Goal: Answer question/provide support: Share knowledge or assist other users

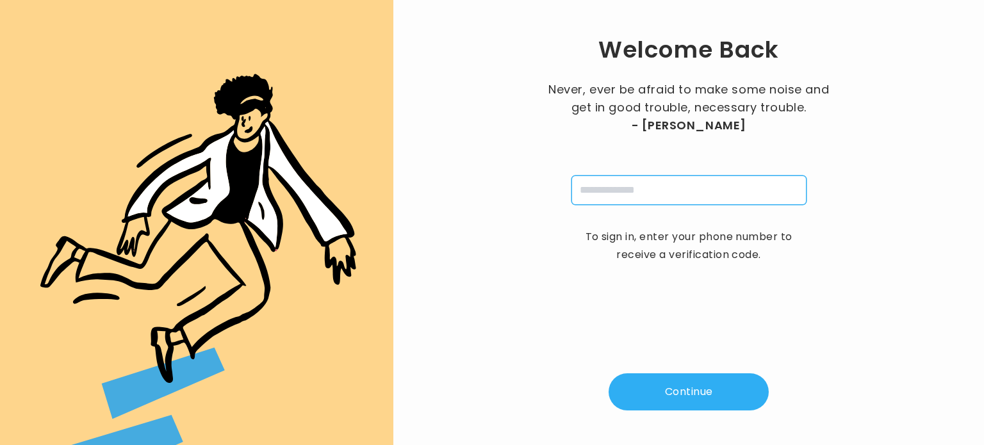
click at [628, 190] on input "tel" at bounding box center [689, 190] width 235 height 29
type input "**********"
click at [681, 390] on button "Continue" at bounding box center [689, 392] width 160 height 37
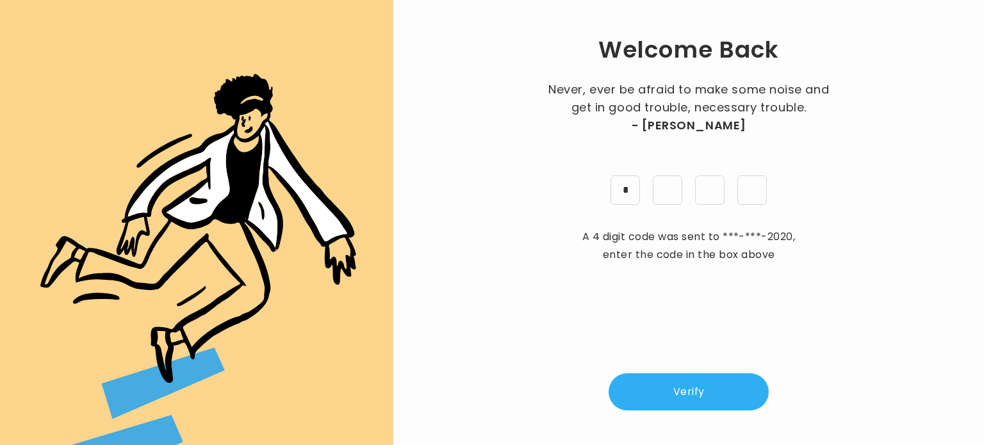
type input "*"
click at [748, 390] on button "Verify" at bounding box center [689, 392] width 160 height 37
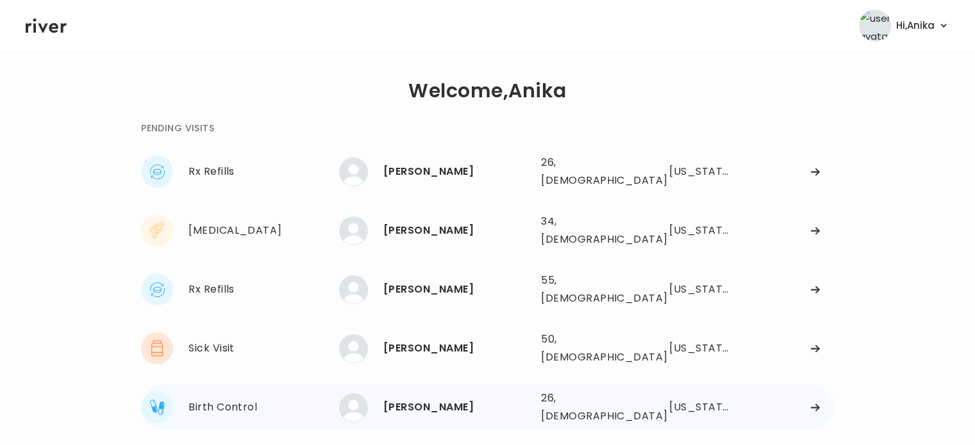
click at [440, 399] on div "HIRA KHAN" at bounding box center [456, 408] width 147 height 18
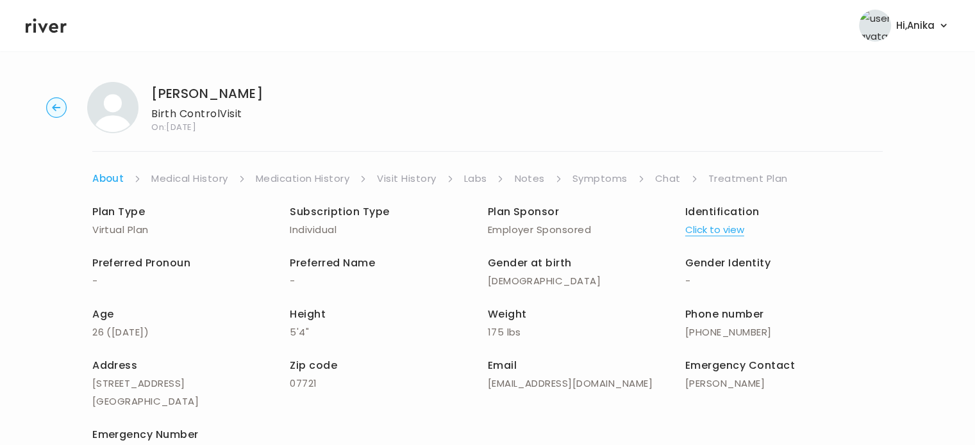
click at [661, 179] on link "Chat" at bounding box center [668, 179] width 26 height 18
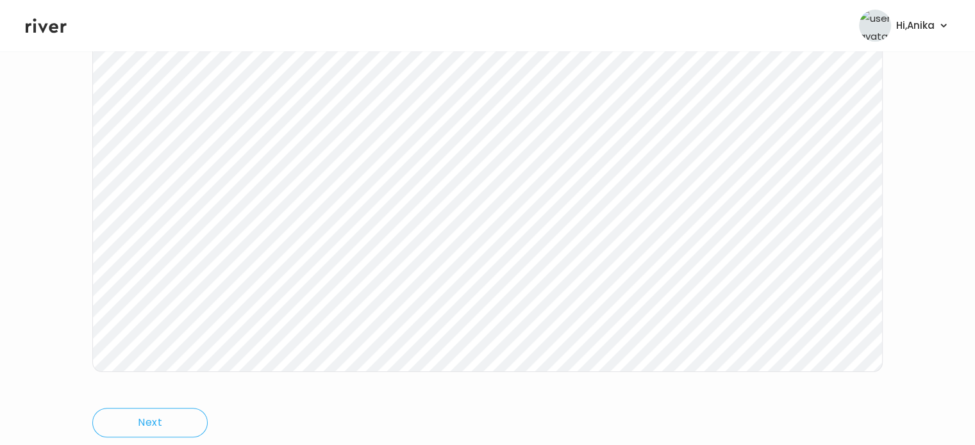
scroll to position [264, 0]
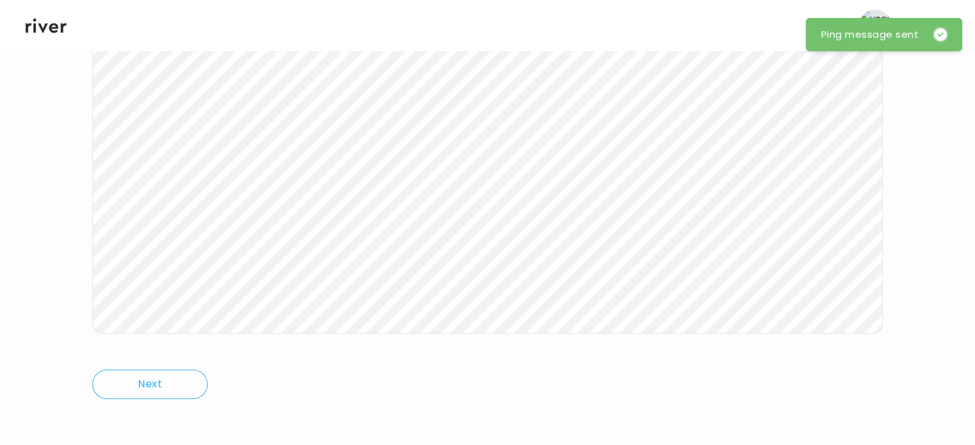
click at [38, 35] on header "Hi, Anika Profile Logout" at bounding box center [487, 25] width 975 height 51
click at [54, 17] on icon at bounding box center [46, 25] width 41 height 19
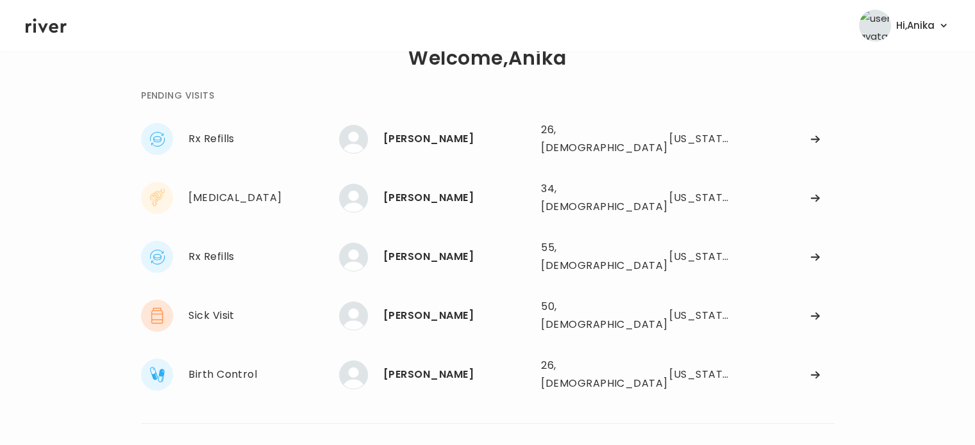
scroll to position [32, 0]
click at [426, 308] on div "Anitra Mayweather" at bounding box center [456, 317] width 147 height 18
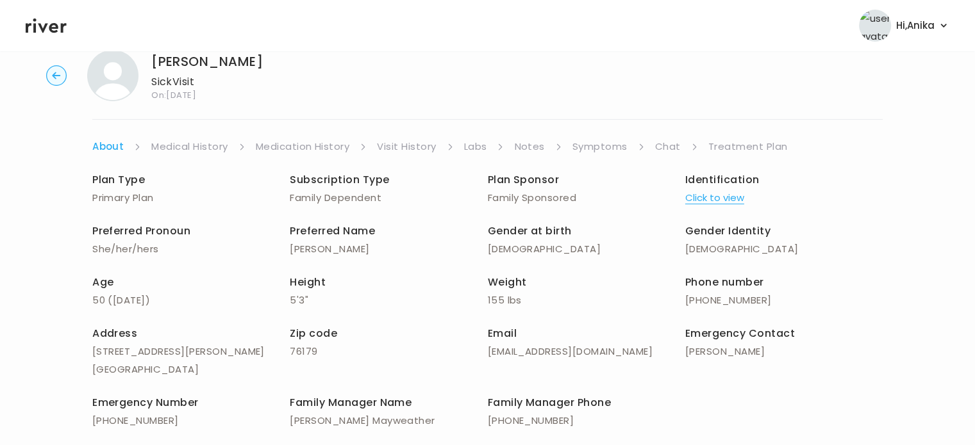
click at [709, 192] on button "Click to view" at bounding box center [714, 198] width 59 height 18
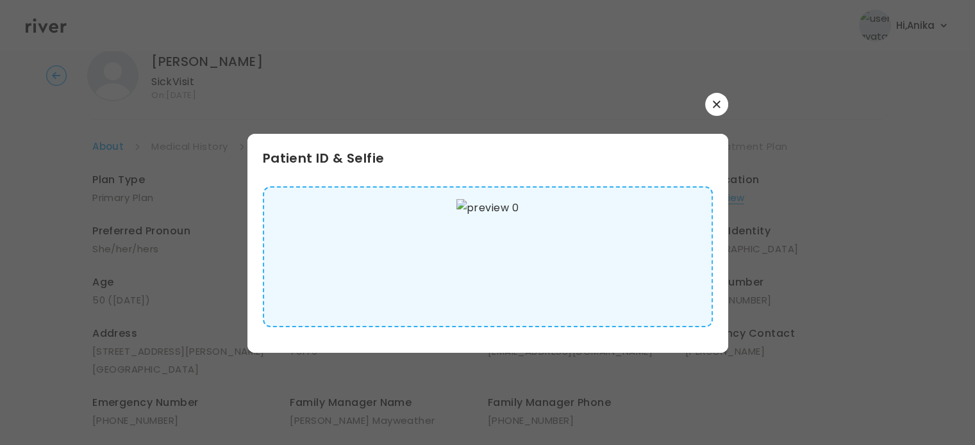
click at [707, 109] on button "button" at bounding box center [716, 104] width 23 height 23
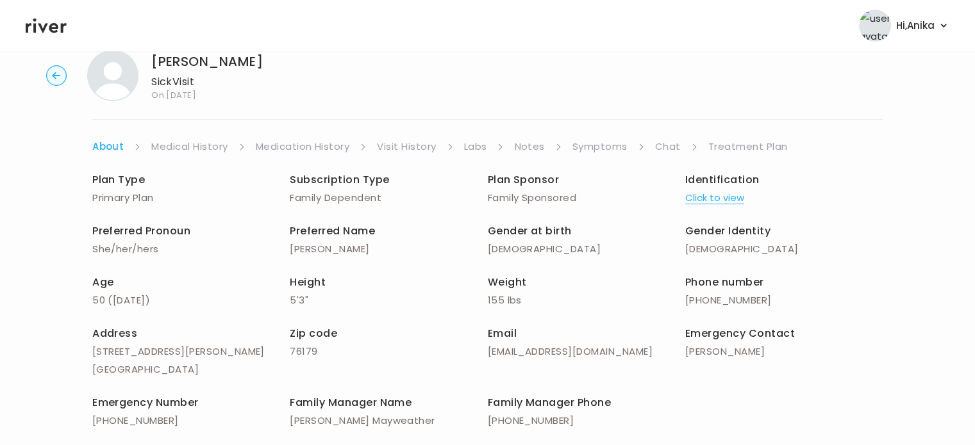
click at [191, 149] on link "Medical History" at bounding box center [189, 147] width 76 height 18
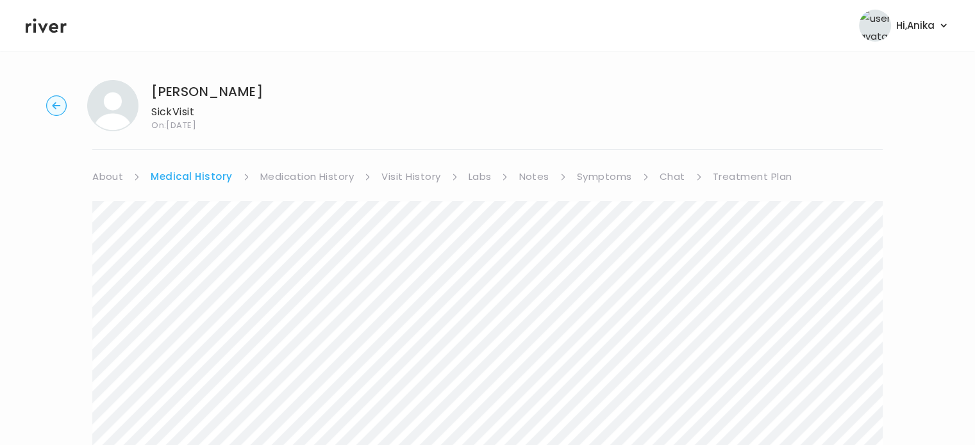
scroll to position [1, 0]
click at [313, 176] on link "Medication History" at bounding box center [307, 178] width 94 height 18
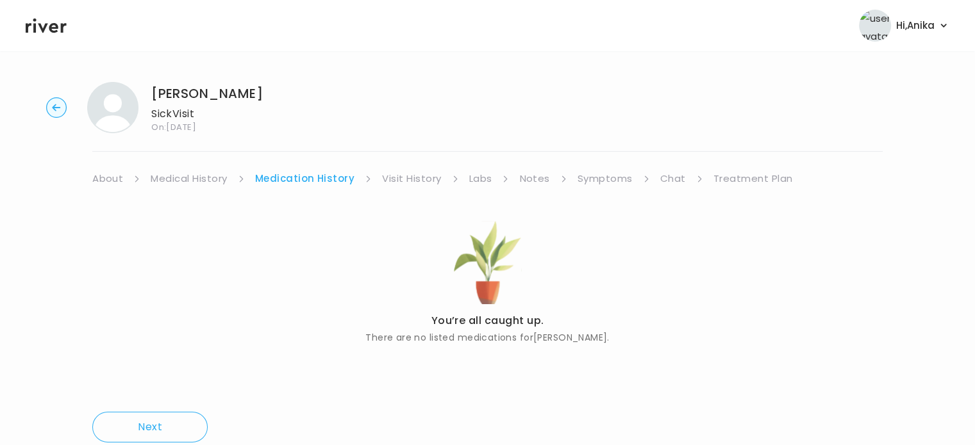
click at [401, 174] on link "Visit History" at bounding box center [411, 179] width 59 height 18
click at [477, 179] on link "Labs" at bounding box center [479, 179] width 23 height 18
click at [533, 181] on link "Notes" at bounding box center [530, 179] width 30 height 18
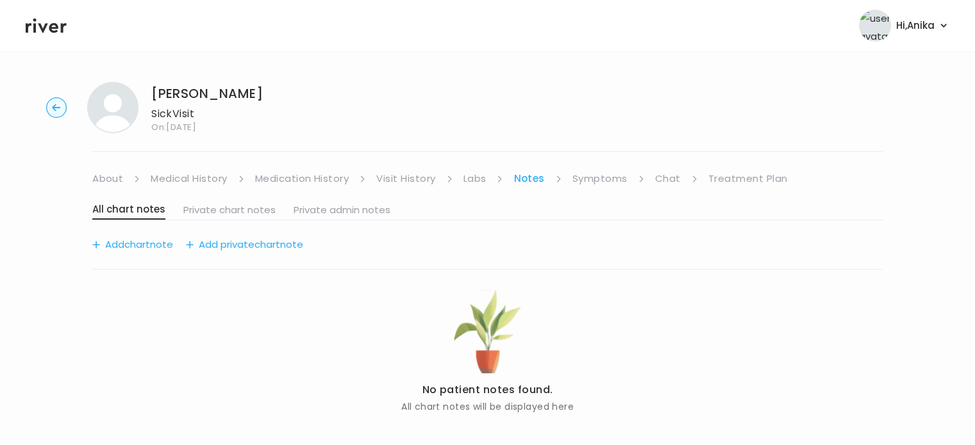
click at [594, 181] on link "Symptoms" at bounding box center [599, 179] width 55 height 18
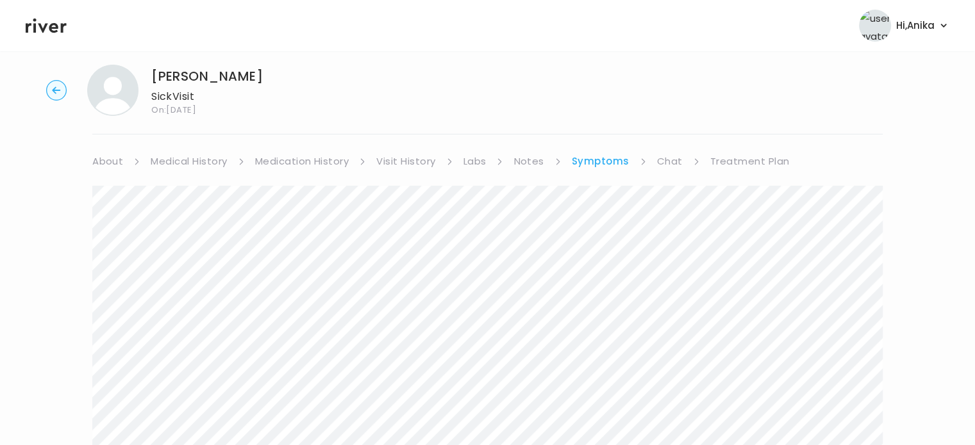
scroll to position [10, 0]
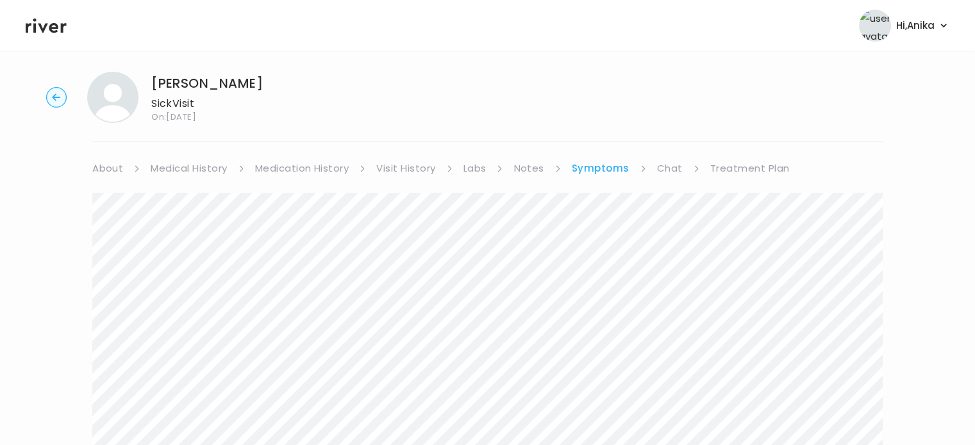
click at [161, 174] on link "Medical History" at bounding box center [189, 169] width 76 height 18
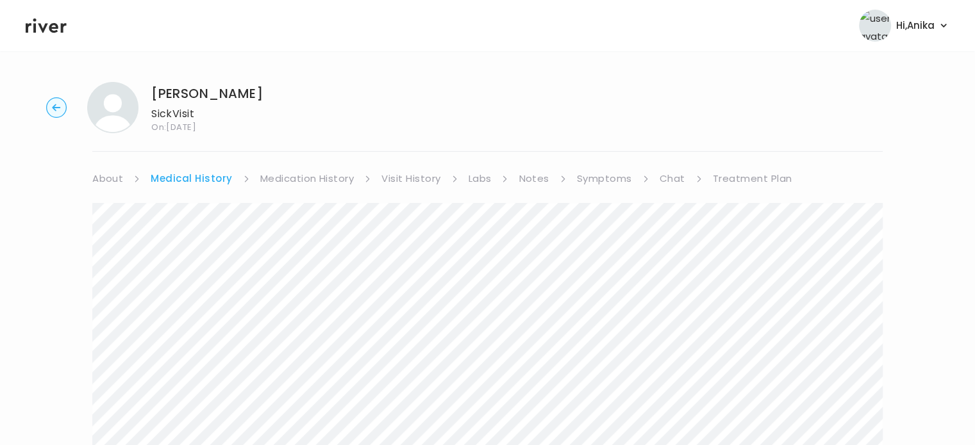
click at [38, 28] on icon at bounding box center [46, 25] width 41 height 19
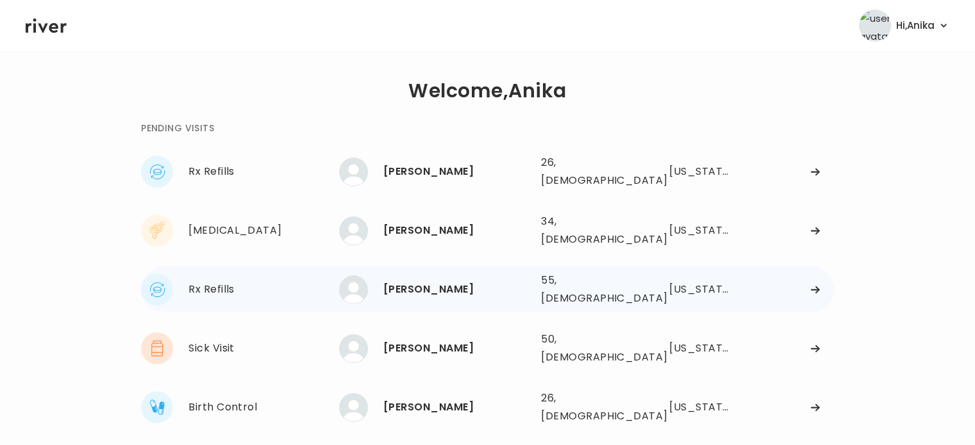
click at [413, 281] on div "Kelly Converse" at bounding box center [456, 290] width 147 height 18
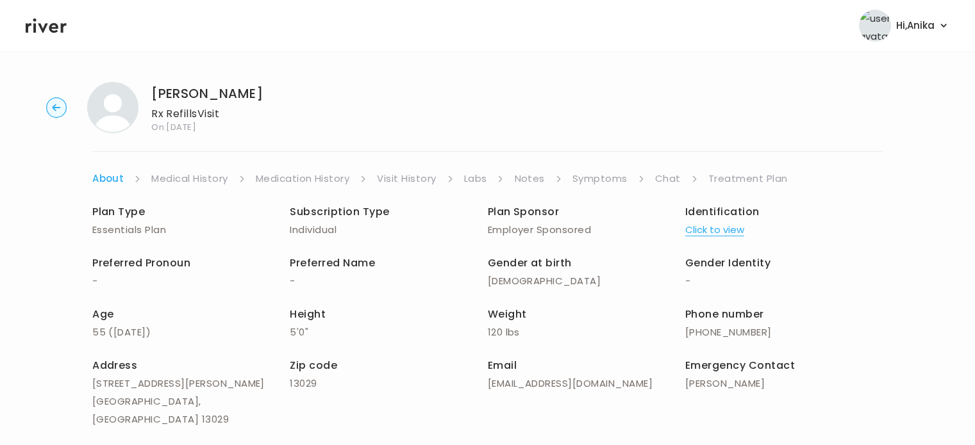
click at [713, 232] on button "Click to view" at bounding box center [714, 230] width 59 height 18
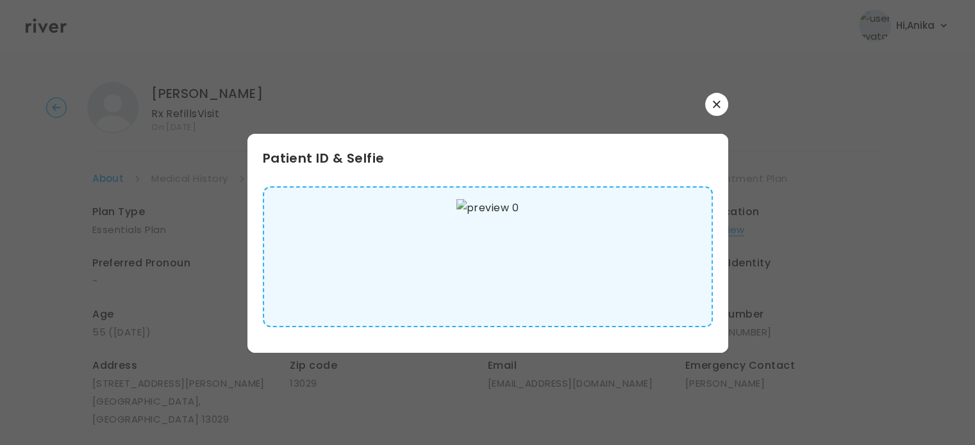
click at [723, 104] on button "button" at bounding box center [716, 104] width 23 height 23
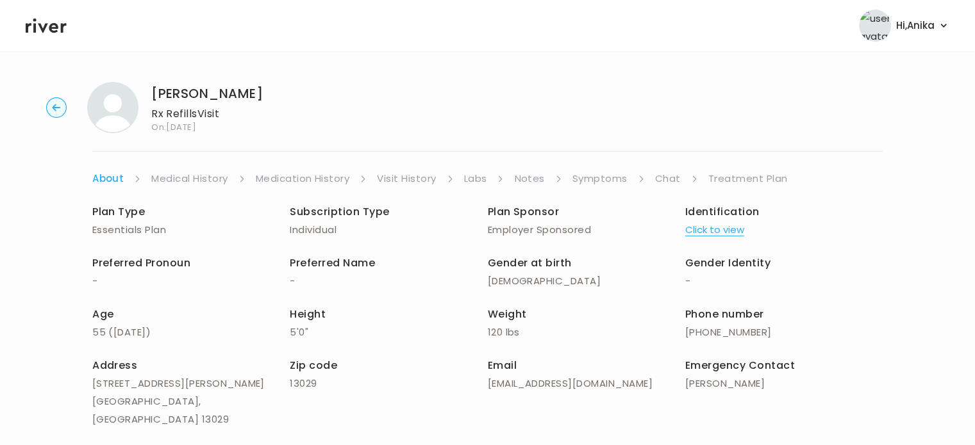
click at [205, 176] on link "Medical History" at bounding box center [189, 179] width 76 height 18
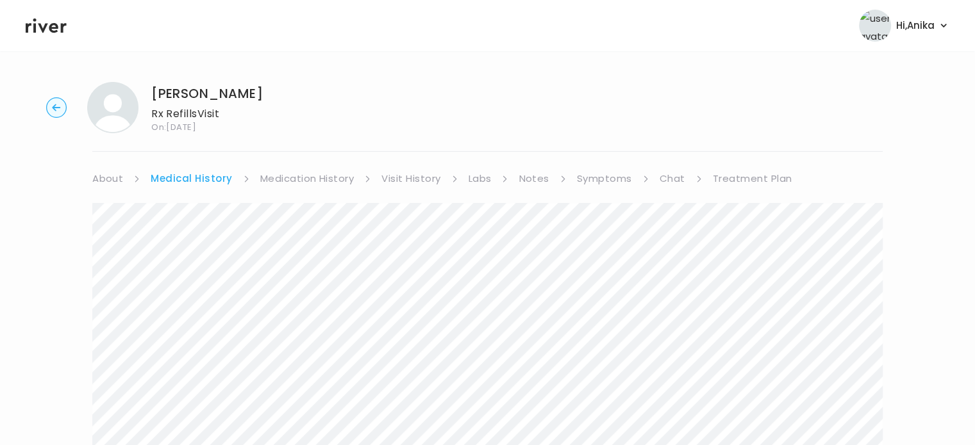
click at [295, 179] on link "Medication History" at bounding box center [307, 179] width 94 height 18
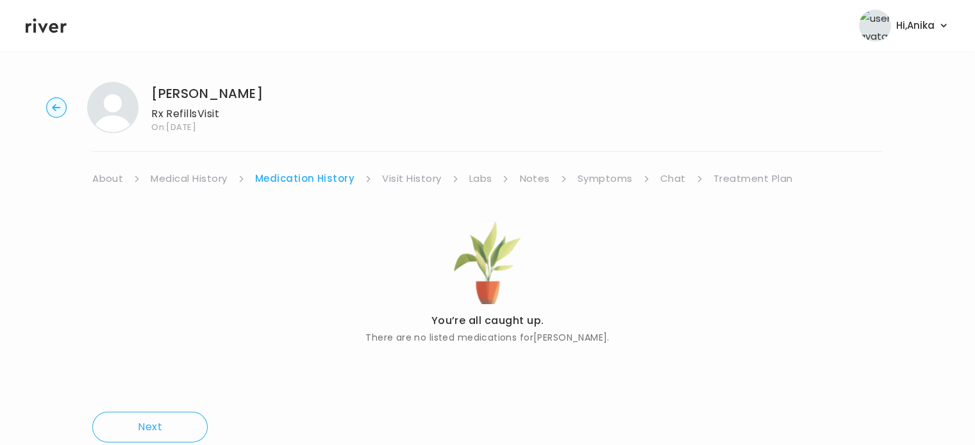
click at [409, 174] on link "Visit History" at bounding box center [411, 179] width 59 height 18
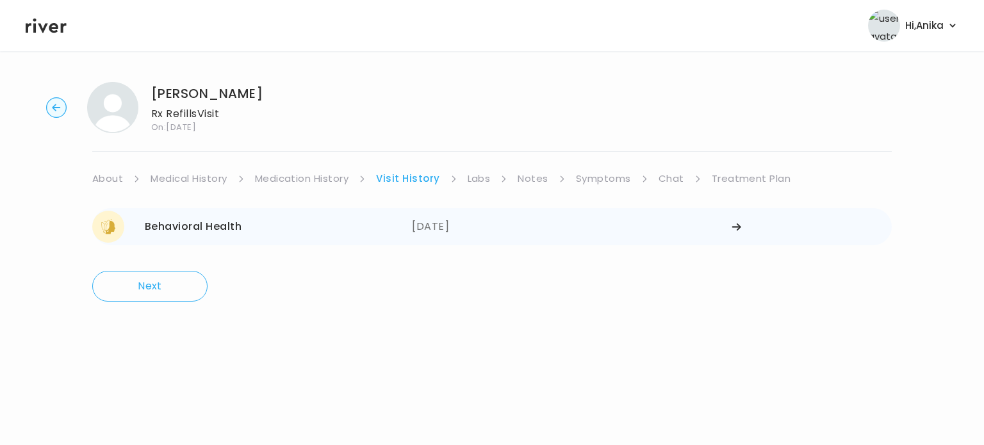
click at [434, 224] on div "09/15/2025" at bounding box center [572, 227] width 320 height 32
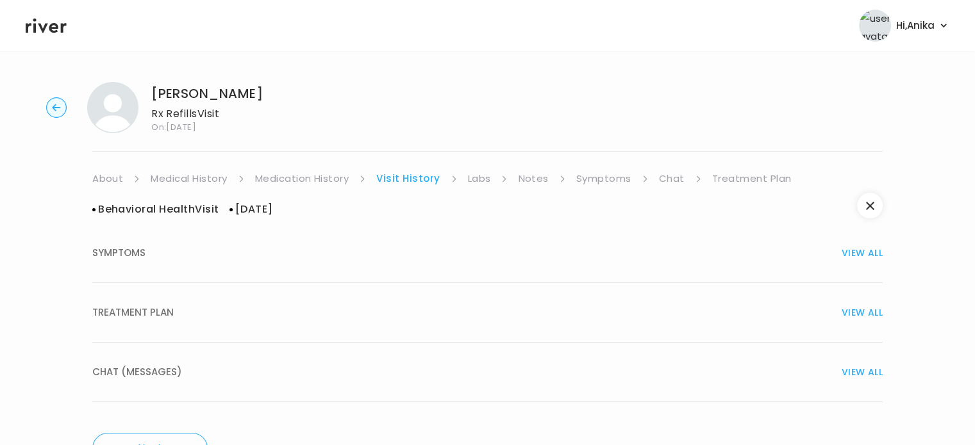
click at [445, 306] on div "TREATMENT PLAN VIEW ALL" at bounding box center [487, 313] width 790 height 18
click at [481, 180] on link "Labs" at bounding box center [479, 179] width 23 height 18
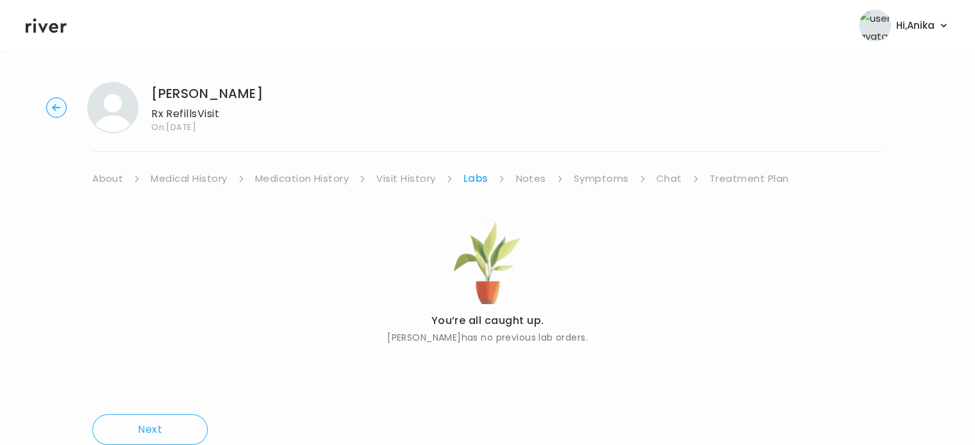
click at [533, 174] on link "Notes" at bounding box center [530, 179] width 30 height 18
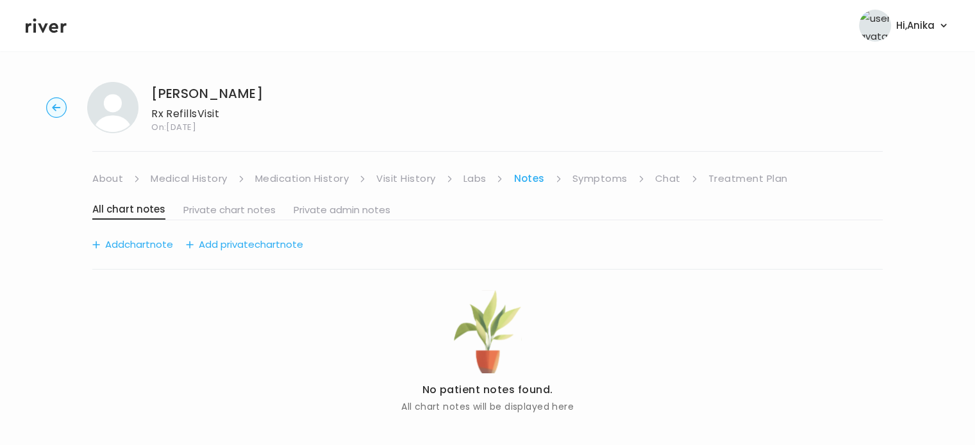
click at [589, 179] on link "Symptoms" at bounding box center [599, 179] width 55 height 18
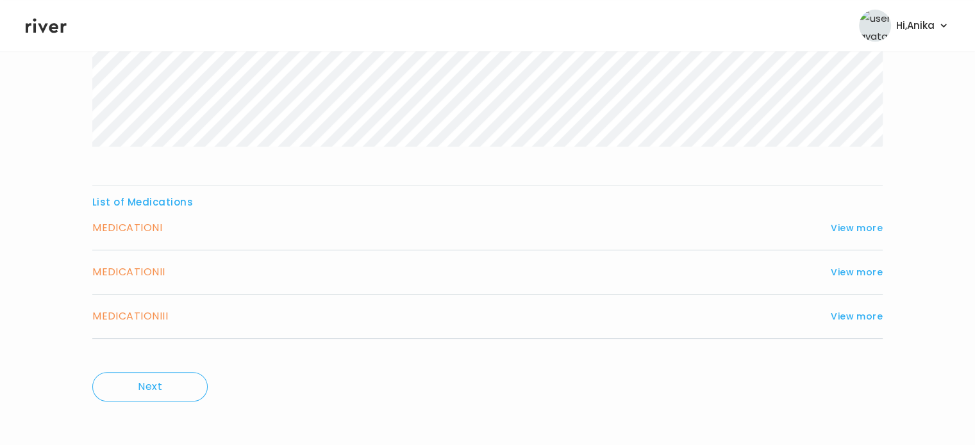
scroll to position [404, 0]
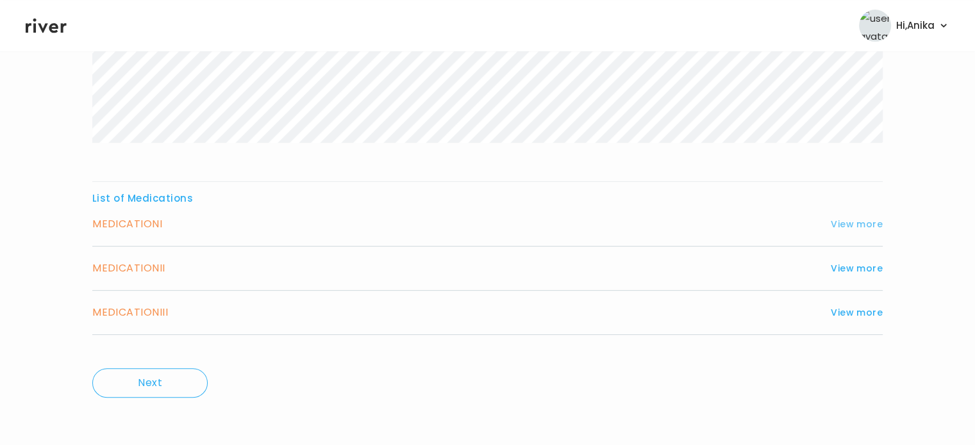
click at [843, 226] on button "View more" at bounding box center [856, 224] width 52 height 15
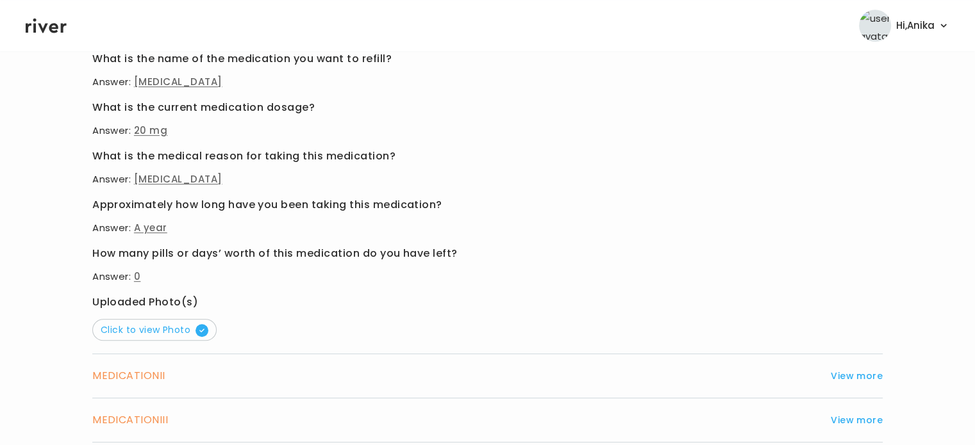
scroll to position [715, 0]
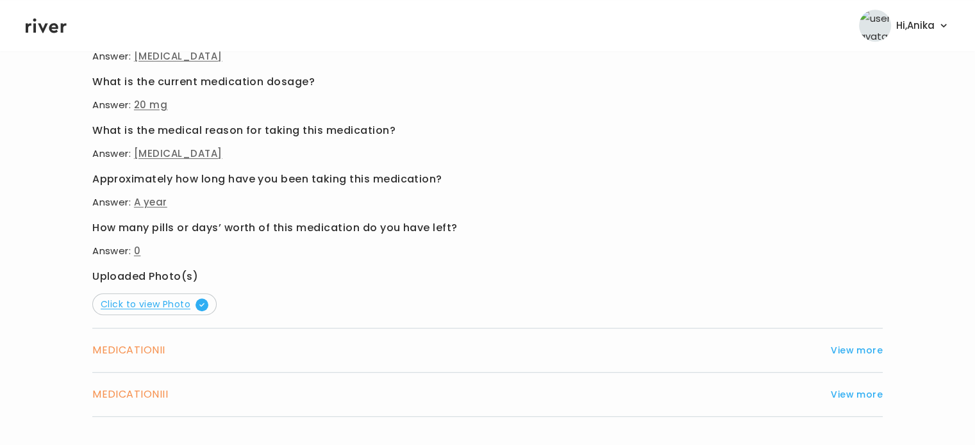
click at [165, 304] on span "Click to view Photo" at bounding box center [155, 304] width 108 height 13
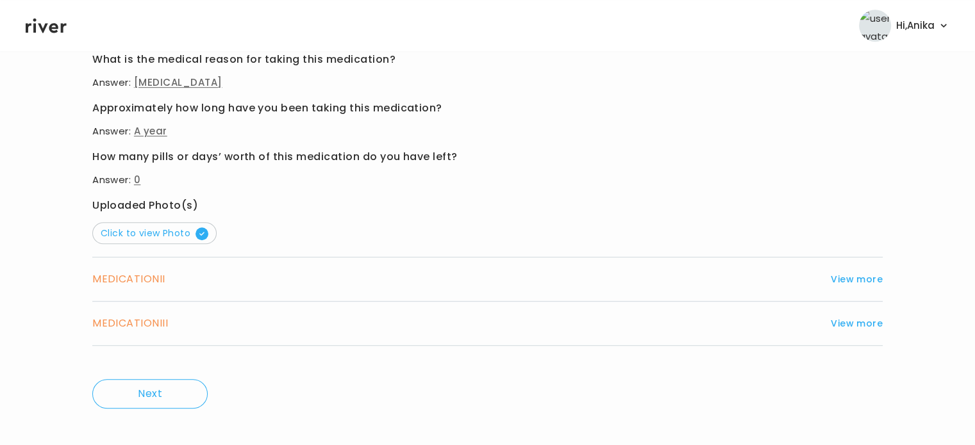
scroll to position [796, 0]
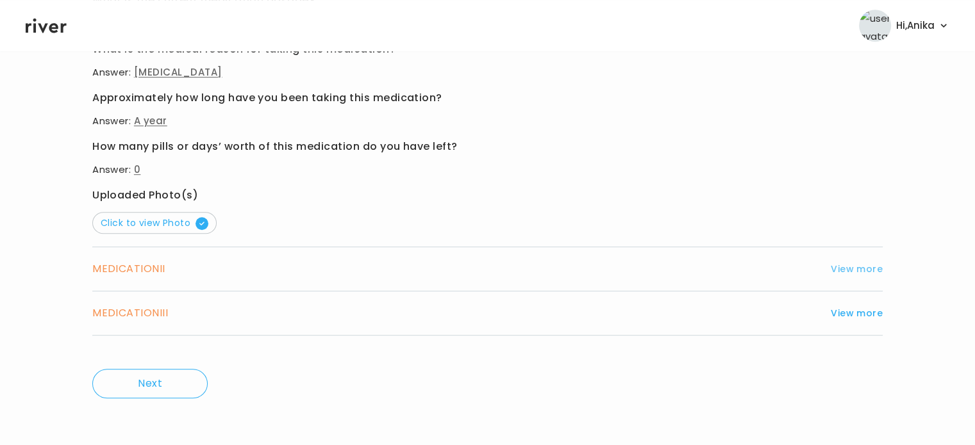
click at [843, 270] on button "View more" at bounding box center [856, 268] width 52 height 15
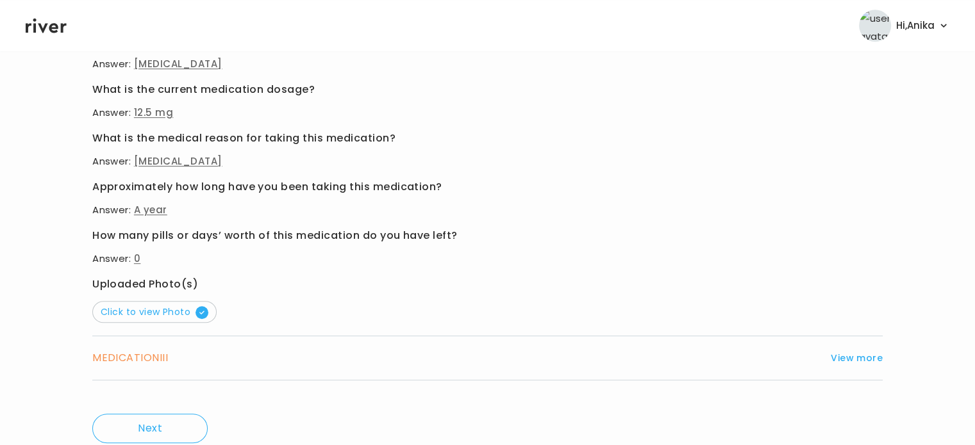
scroll to position [754, 0]
click at [139, 304] on span "Click to view Photo" at bounding box center [155, 310] width 108 height 13
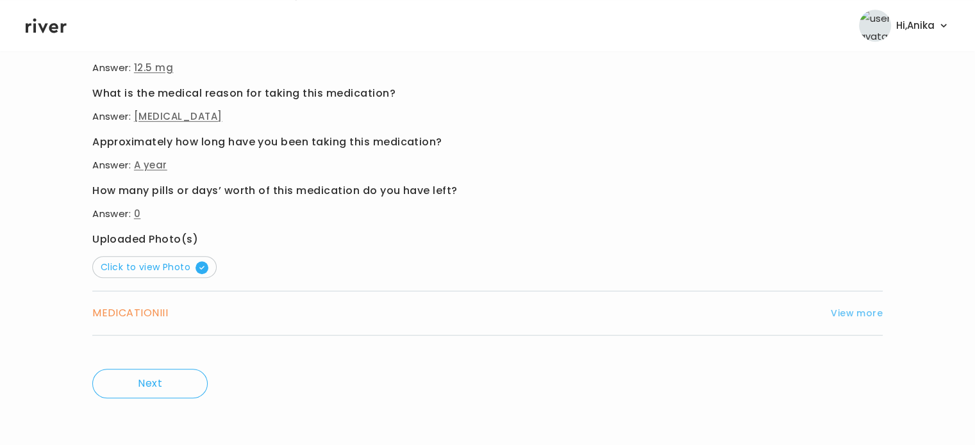
click at [857, 320] on button "View more" at bounding box center [856, 313] width 52 height 15
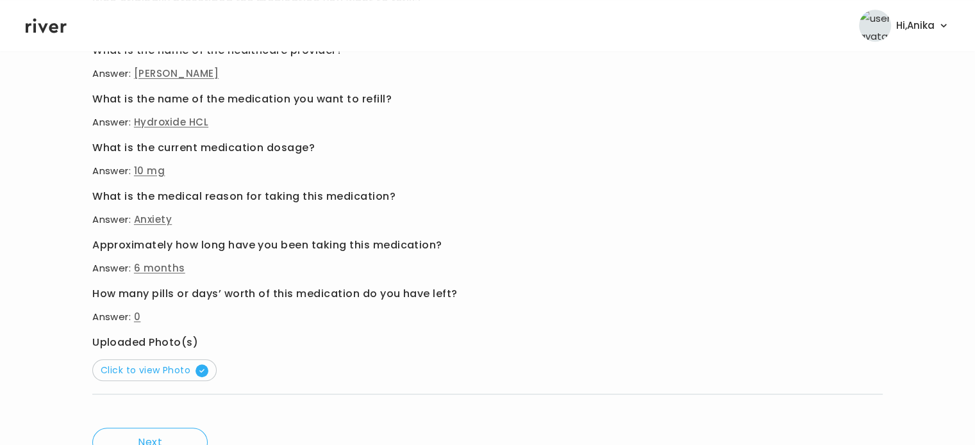
scroll to position [732, 0]
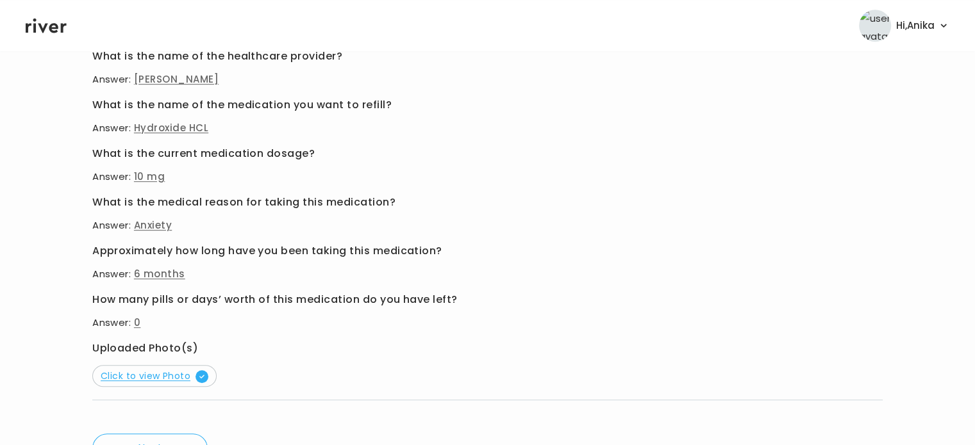
click at [165, 372] on span "Click to view Photo" at bounding box center [155, 376] width 108 height 13
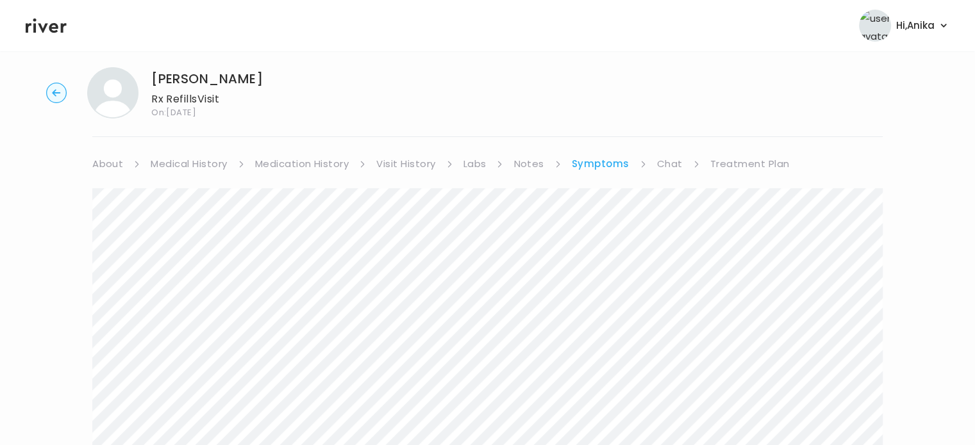
scroll to position [0, 0]
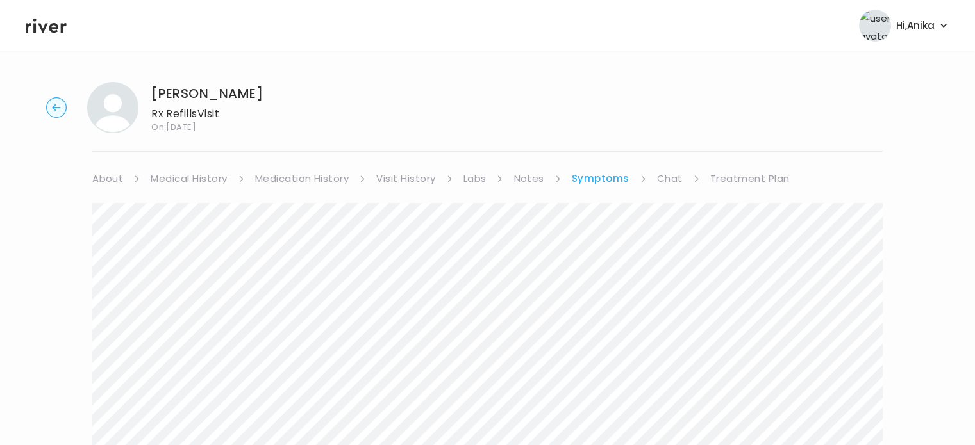
click at [661, 179] on link "Chat" at bounding box center [670, 179] width 26 height 18
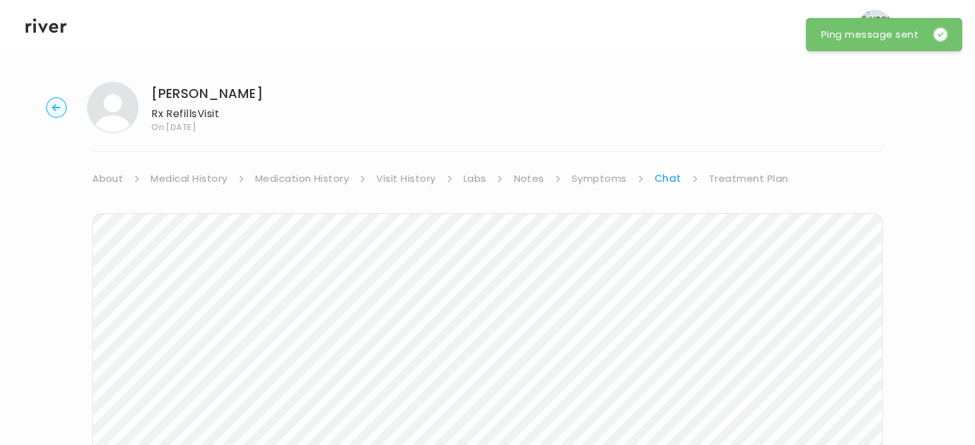
click at [49, 30] on icon at bounding box center [46, 26] width 41 height 15
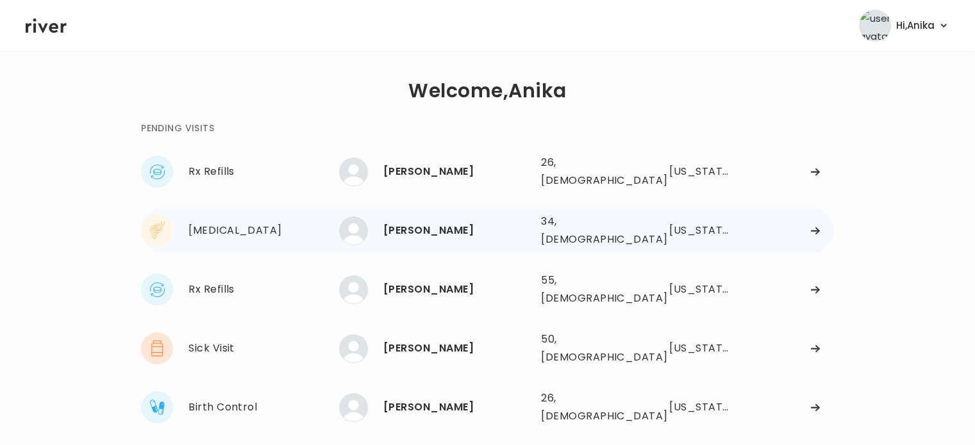
click at [422, 222] on div "Niko Hernandez" at bounding box center [456, 231] width 147 height 18
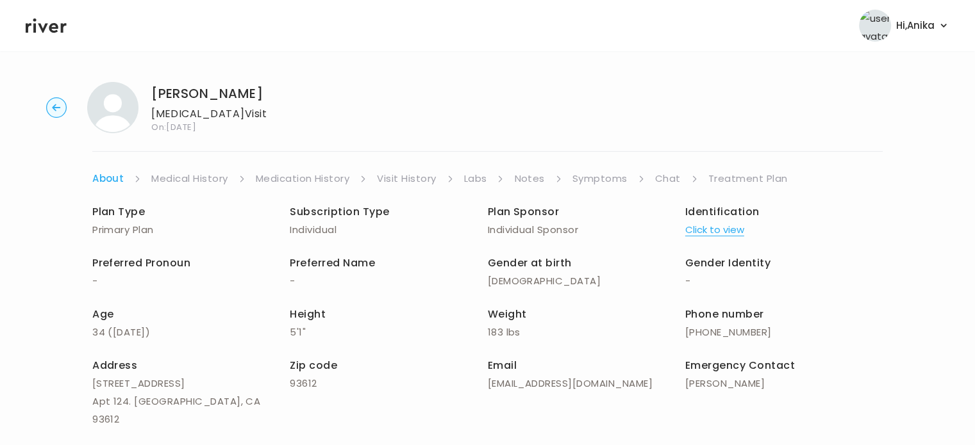
click at [700, 230] on button "Click to view" at bounding box center [714, 230] width 59 height 18
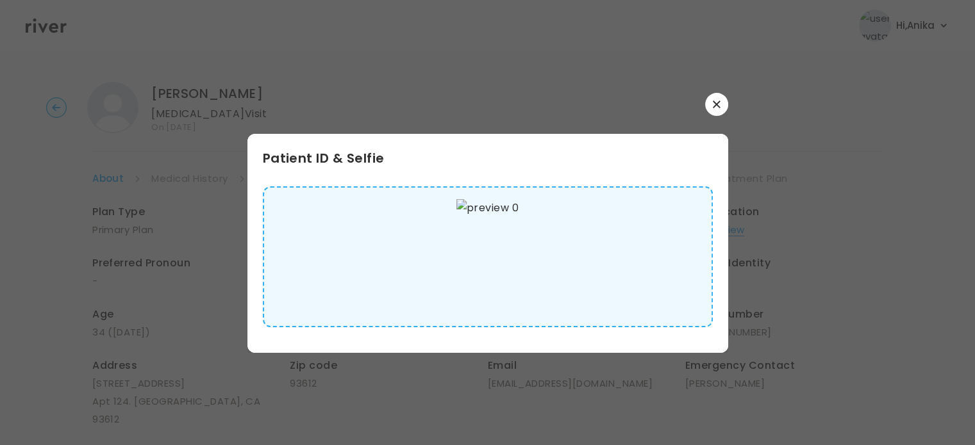
click at [714, 106] on icon "button" at bounding box center [716, 104] width 7 height 7
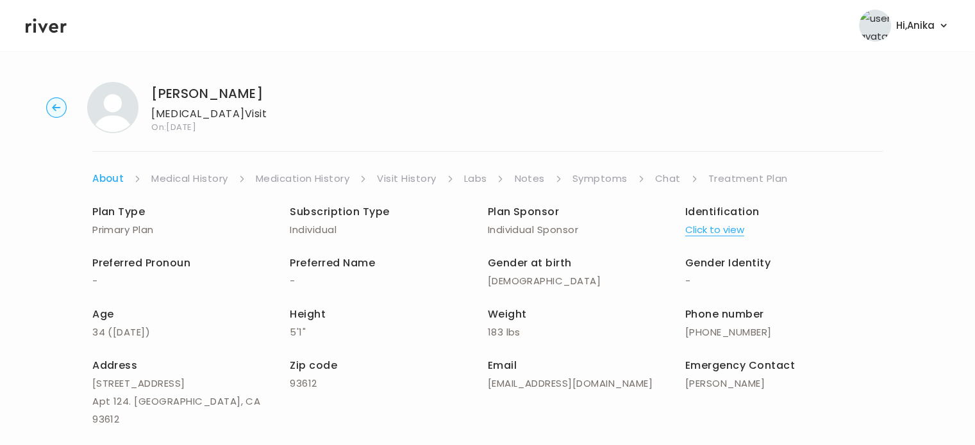
click at [204, 177] on link "Medical History" at bounding box center [189, 179] width 76 height 18
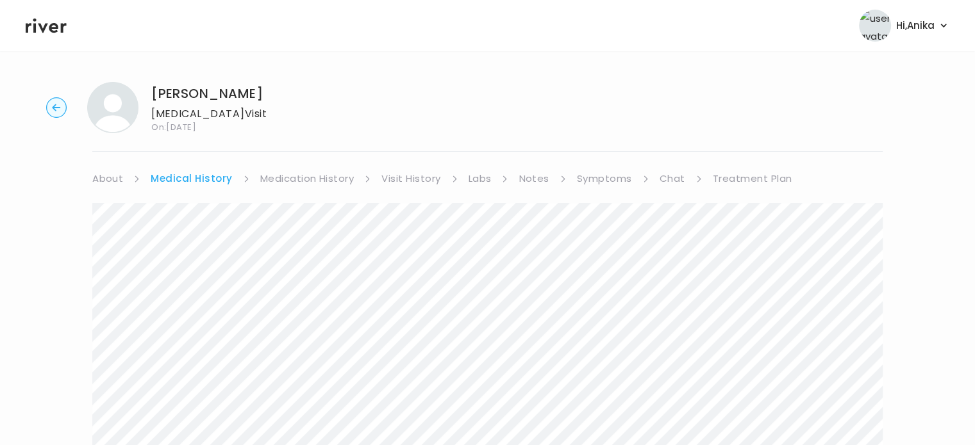
click at [306, 181] on link "Medication History" at bounding box center [307, 179] width 94 height 18
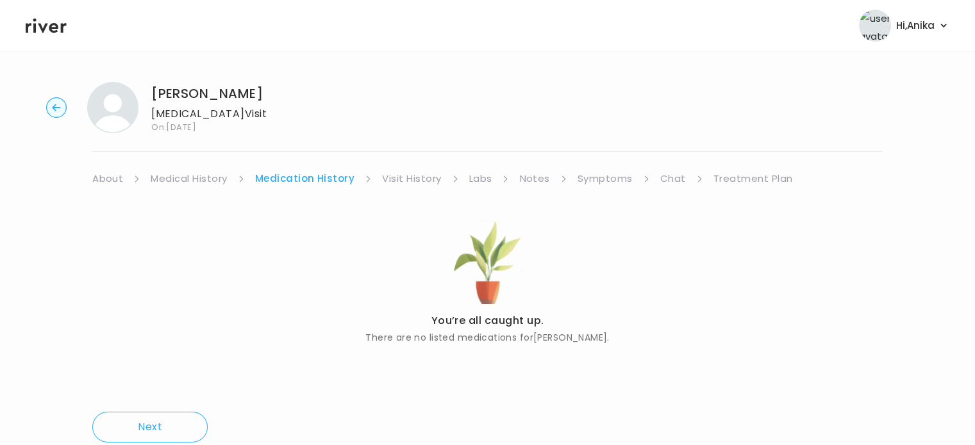
click at [408, 176] on link "Visit History" at bounding box center [411, 179] width 59 height 18
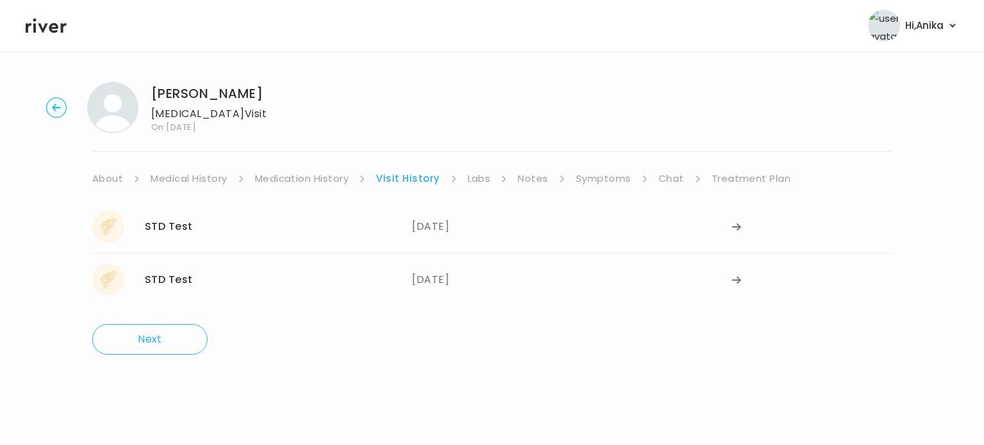
click at [472, 183] on link "Labs" at bounding box center [479, 179] width 23 height 18
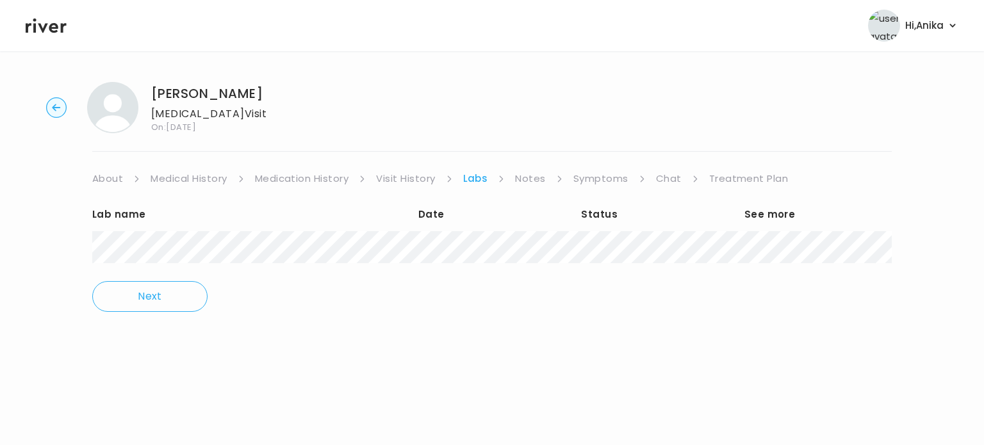
click at [531, 182] on link "Notes" at bounding box center [530, 179] width 30 height 18
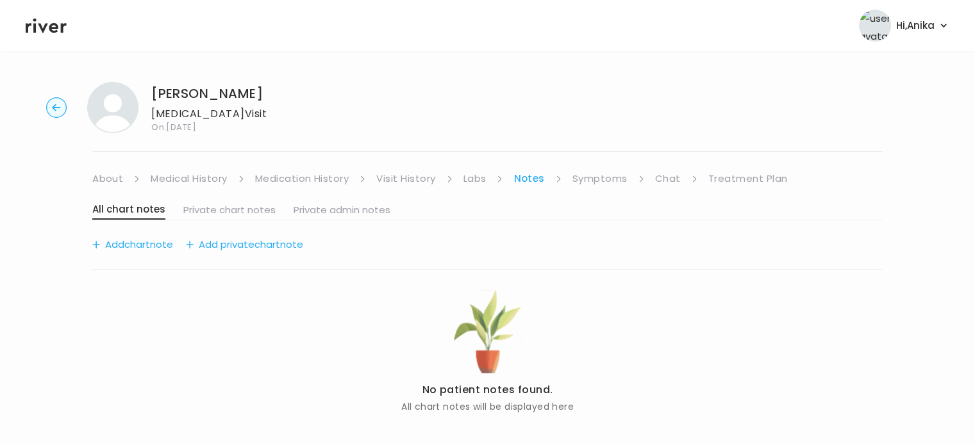
click at [593, 172] on link "Symptoms" at bounding box center [599, 179] width 55 height 18
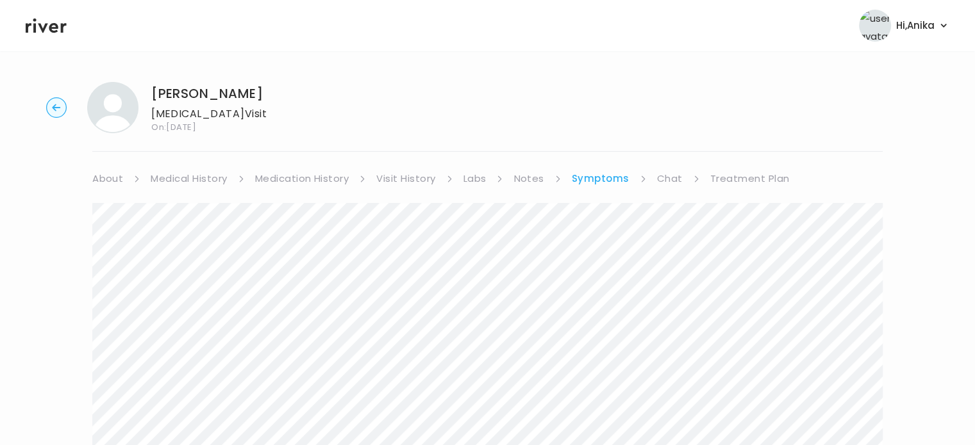
click at [119, 179] on link "About" at bounding box center [107, 179] width 31 height 18
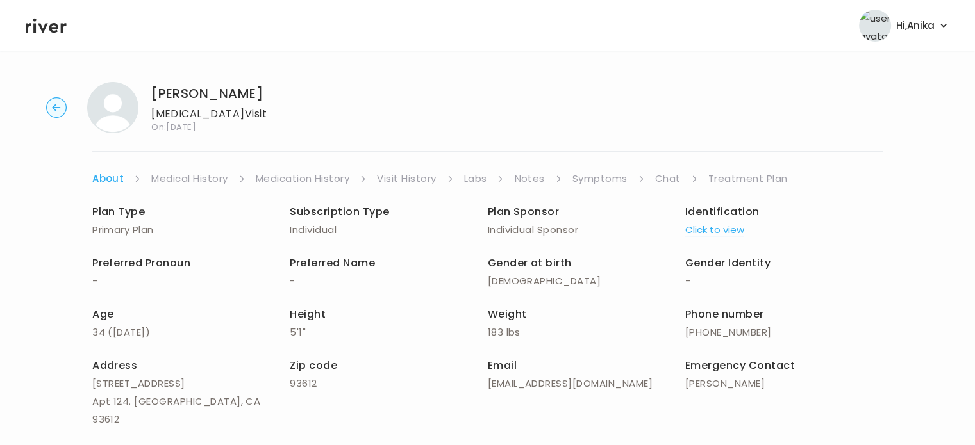
click at [187, 176] on link "Medical History" at bounding box center [189, 179] width 76 height 18
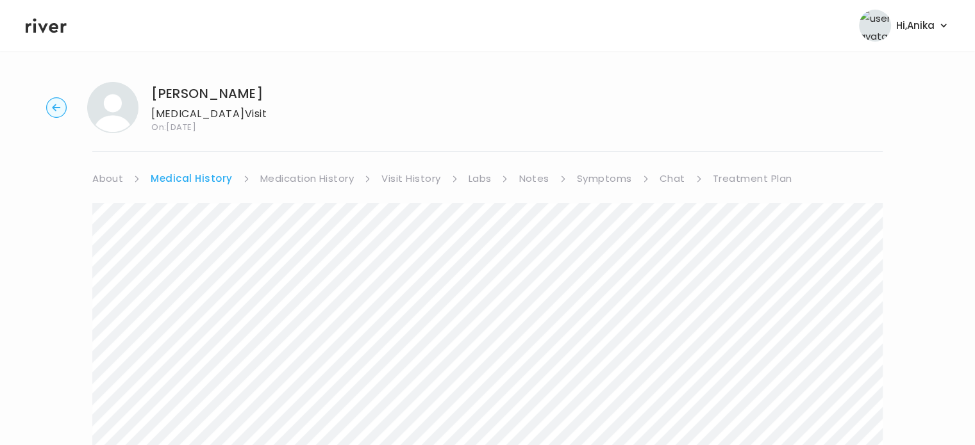
click at [108, 176] on link "About" at bounding box center [107, 179] width 31 height 18
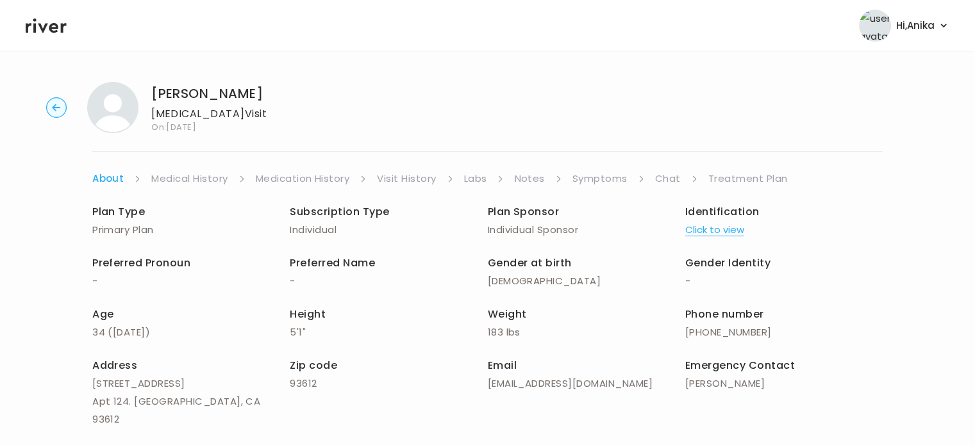
click at [716, 232] on button "Click to view" at bounding box center [714, 230] width 59 height 18
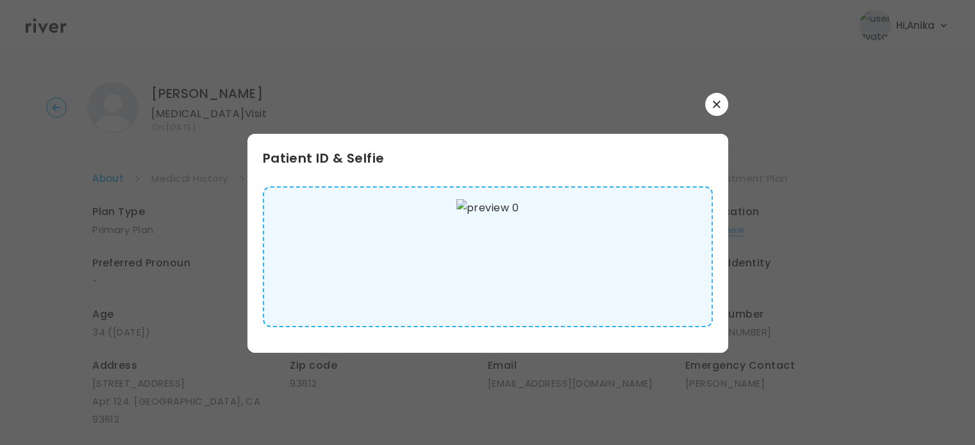
click at [718, 107] on icon "button" at bounding box center [717, 105] width 8 height 8
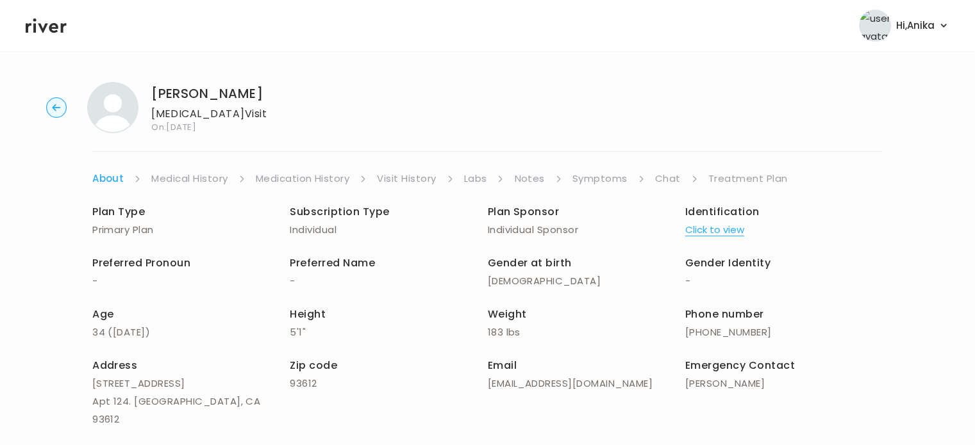
click at [610, 183] on link "Symptoms" at bounding box center [599, 179] width 55 height 18
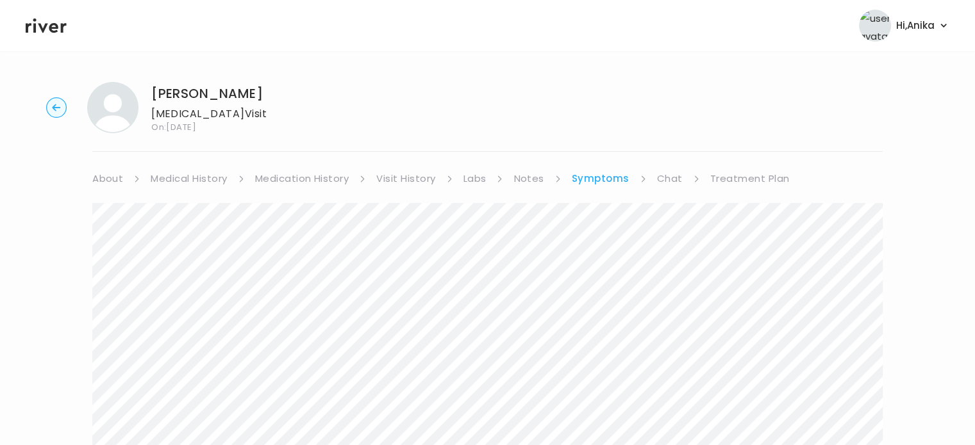
click at [675, 172] on link "Chat" at bounding box center [670, 179] width 26 height 18
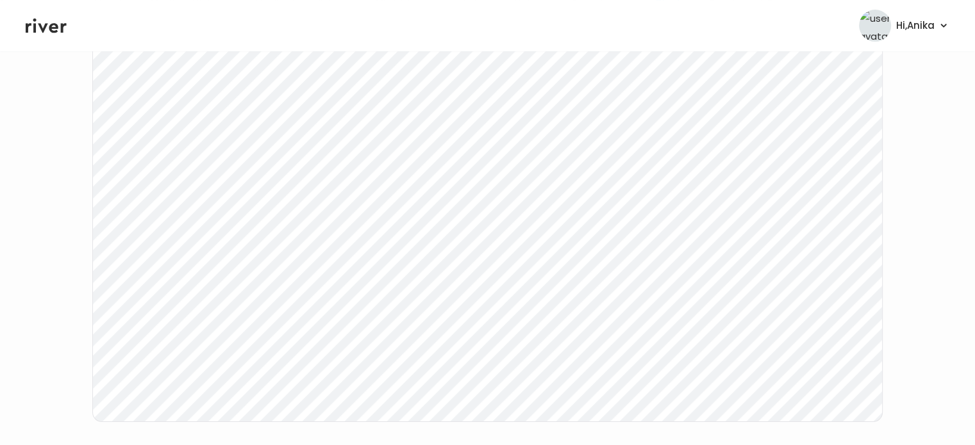
scroll to position [241, 0]
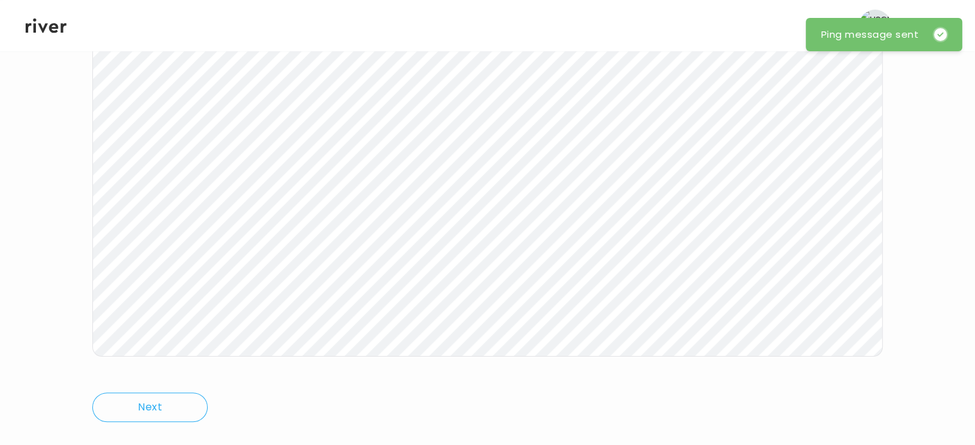
click at [45, 19] on icon at bounding box center [46, 25] width 41 height 19
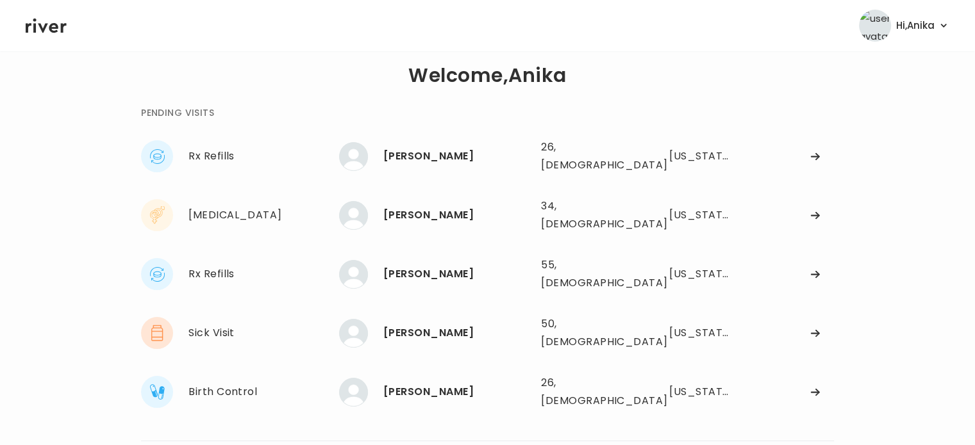
scroll to position [13, 0]
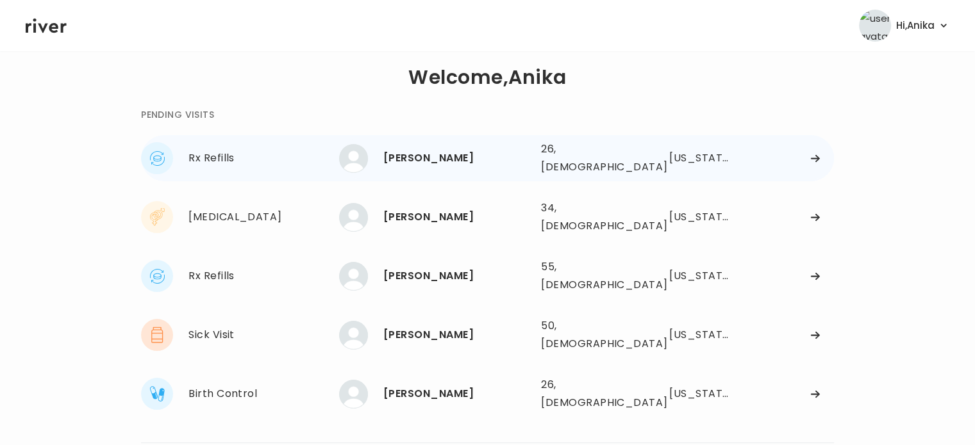
click at [455, 156] on div "Serenity Wilderman" at bounding box center [456, 158] width 147 height 18
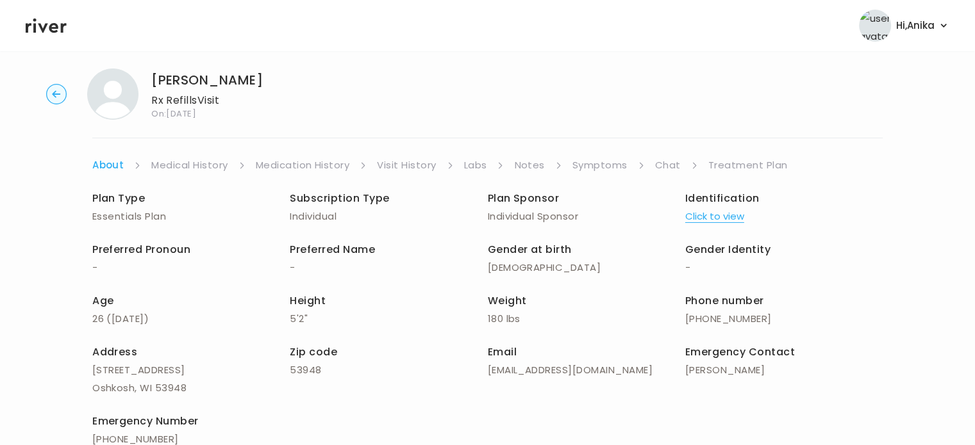
click at [703, 220] on button "Click to view" at bounding box center [714, 217] width 59 height 18
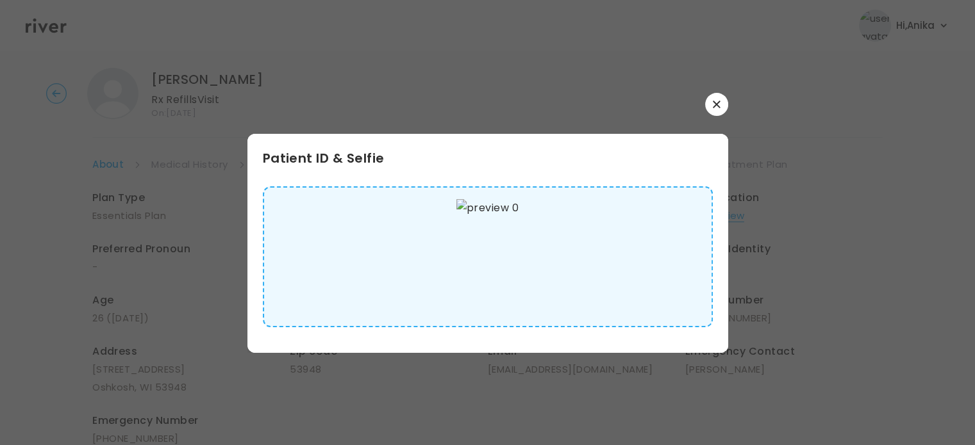
scroll to position [8, 0]
click at [714, 111] on button "button" at bounding box center [716, 104] width 23 height 23
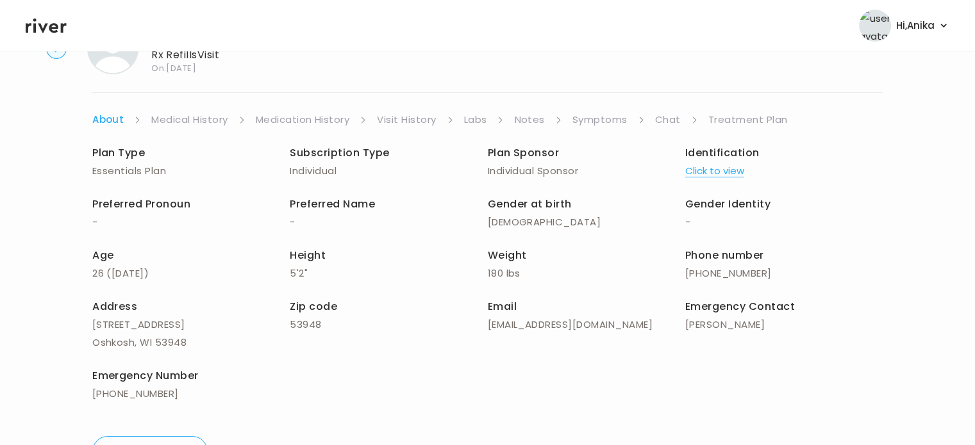
scroll to position [0, 0]
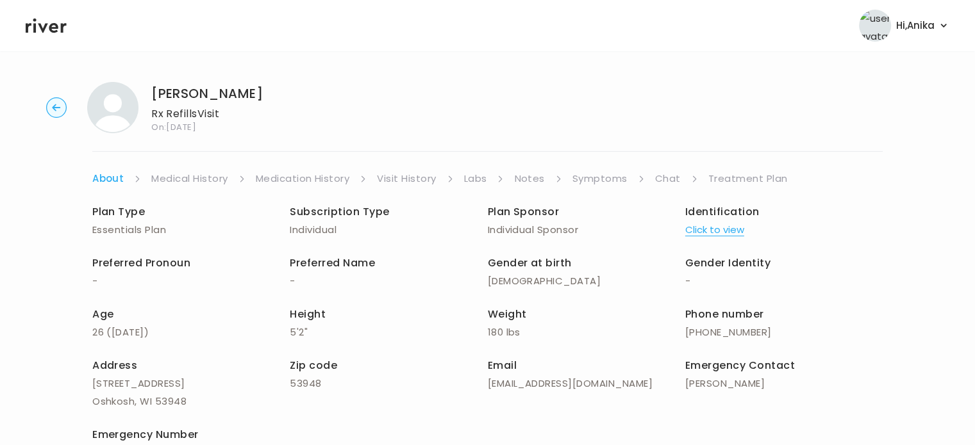
click at [213, 179] on link "Medical History" at bounding box center [189, 179] width 76 height 18
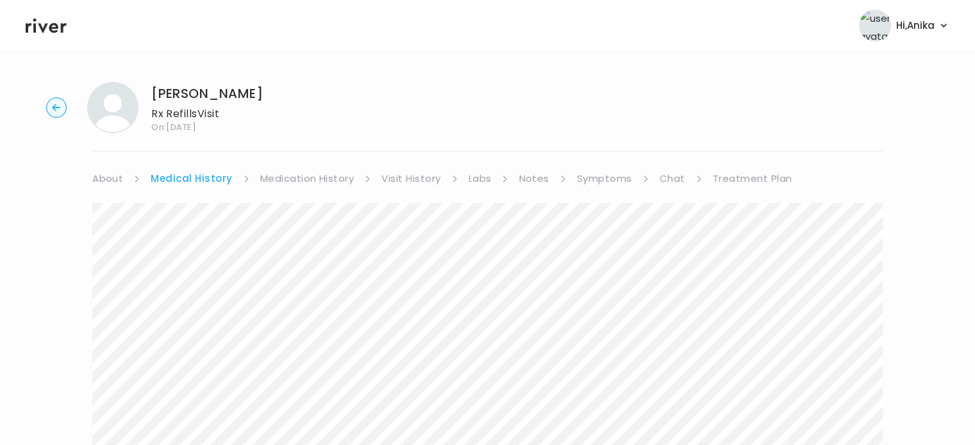
click at [295, 183] on link "Medication History" at bounding box center [307, 179] width 94 height 18
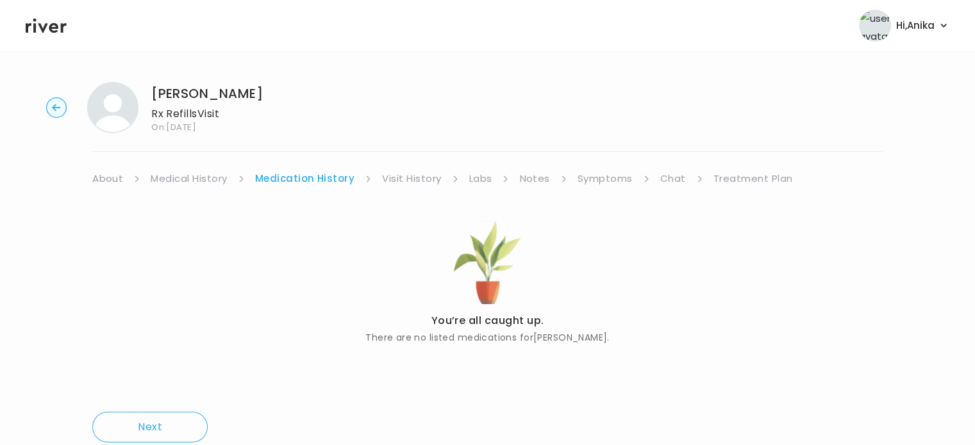
click at [395, 177] on link "Visit History" at bounding box center [411, 179] width 59 height 18
click at [481, 179] on link "Labs" at bounding box center [479, 179] width 23 height 18
click at [525, 186] on link "Notes" at bounding box center [530, 179] width 30 height 18
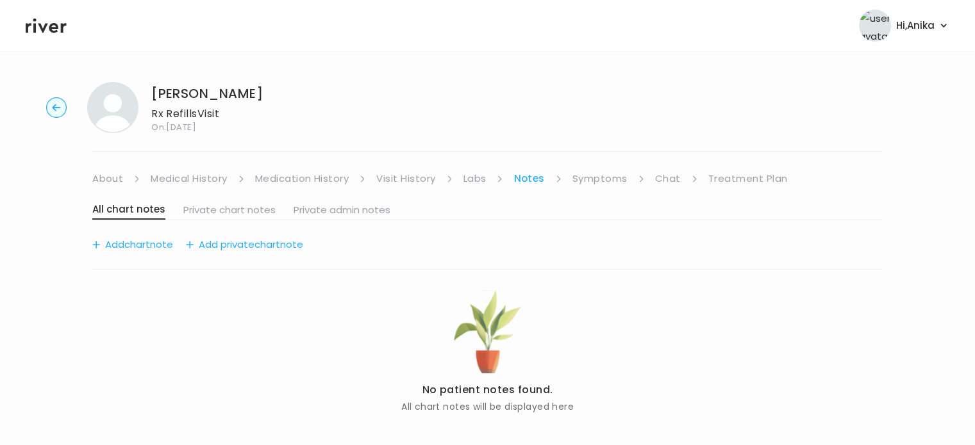
click at [603, 179] on link "Symptoms" at bounding box center [599, 179] width 55 height 18
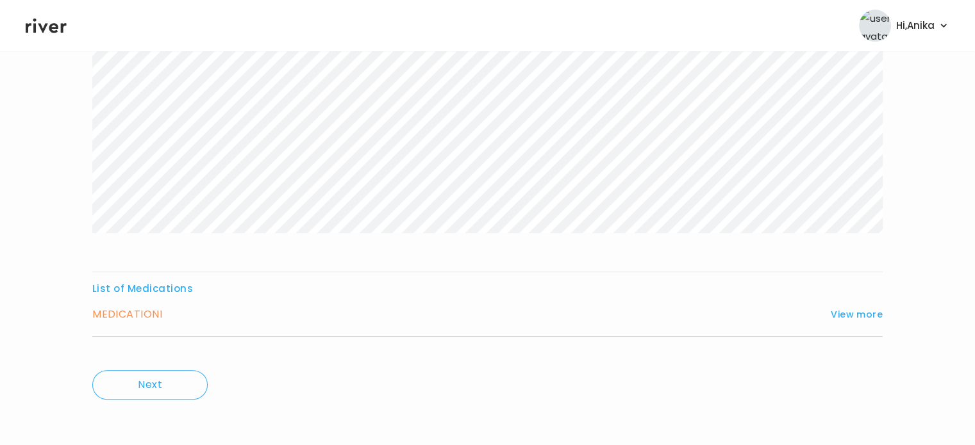
scroll to position [297, 0]
click at [836, 324] on div "MEDICATION I View more Who originally prescribed the medication you want to ref…" at bounding box center [487, 319] width 790 height 31
click at [840, 317] on button "View more" at bounding box center [856, 312] width 52 height 15
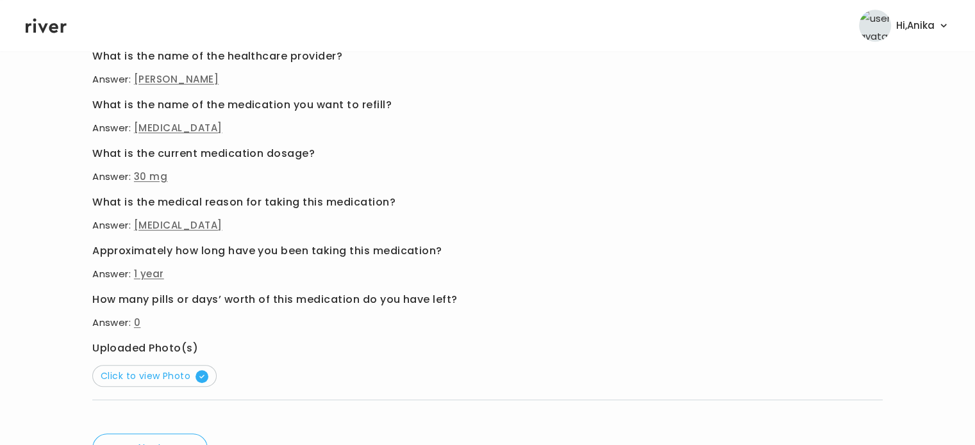
scroll to position [626, 0]
click at [149, 373] on span "Click to view Photo" at bounding box center [155, 375] width 108 height 13
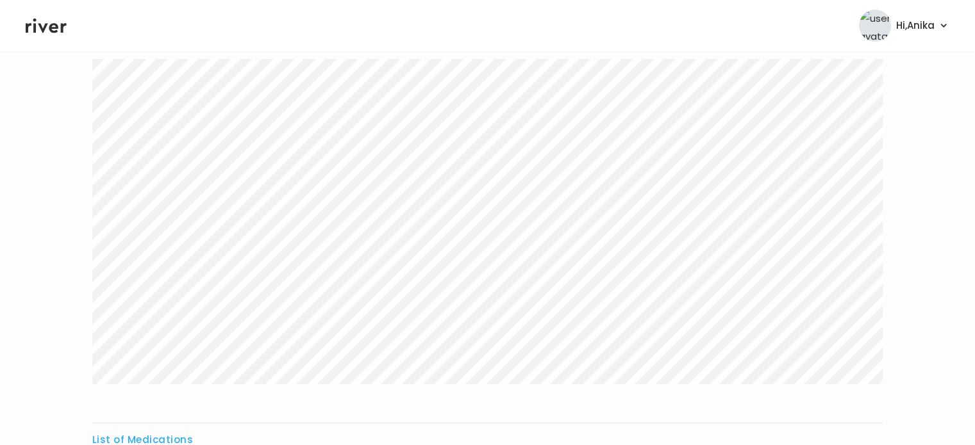
scroll to position [0, 0]
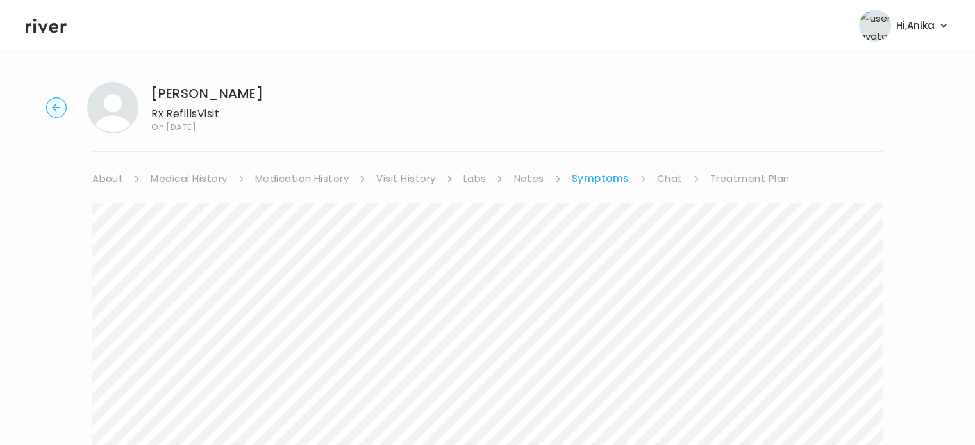
click at [735, 175] on link "Treatment Plan" at bounding box center [749, 179] width 79 height 18
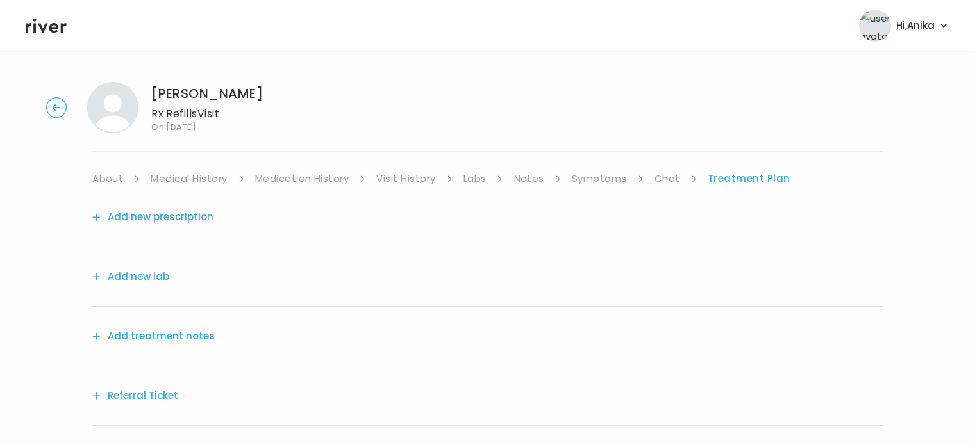
click at [194, 338] on button "Add treatment notes" at bounding box center [153, 336] width 122 height 18
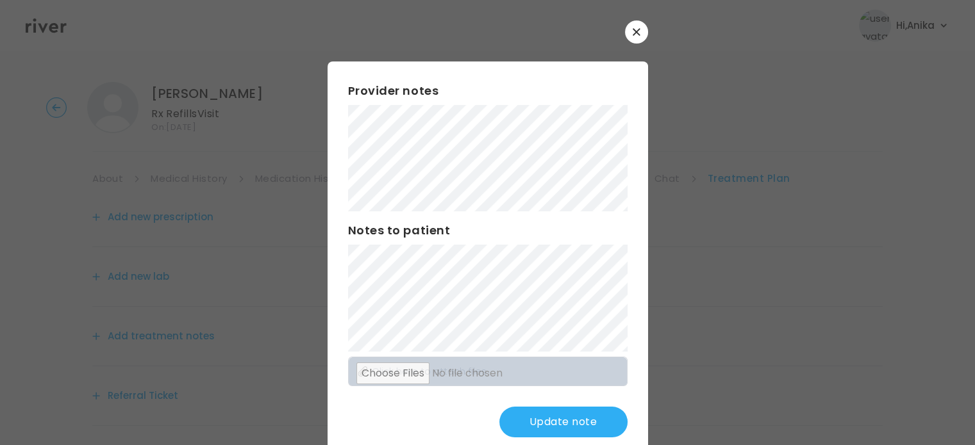
click at [534, 425] on button "Update note" at bounding box center [563, 422] width 128 height 31
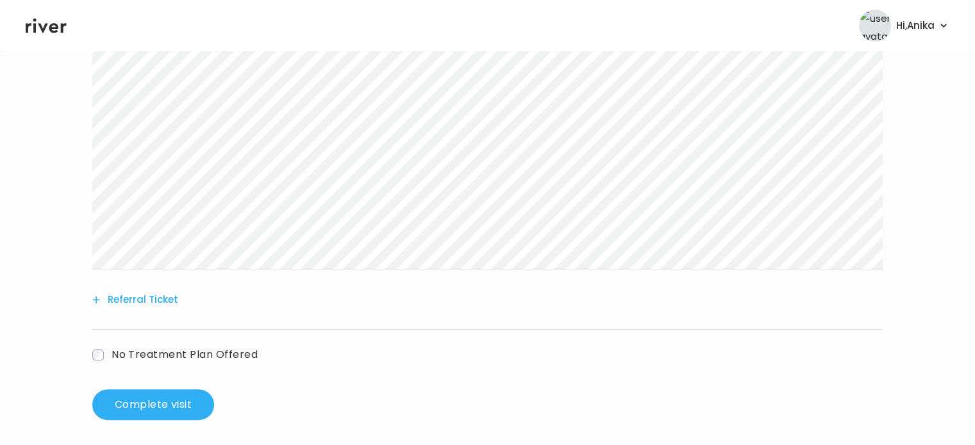
scroll to position [328, 0]
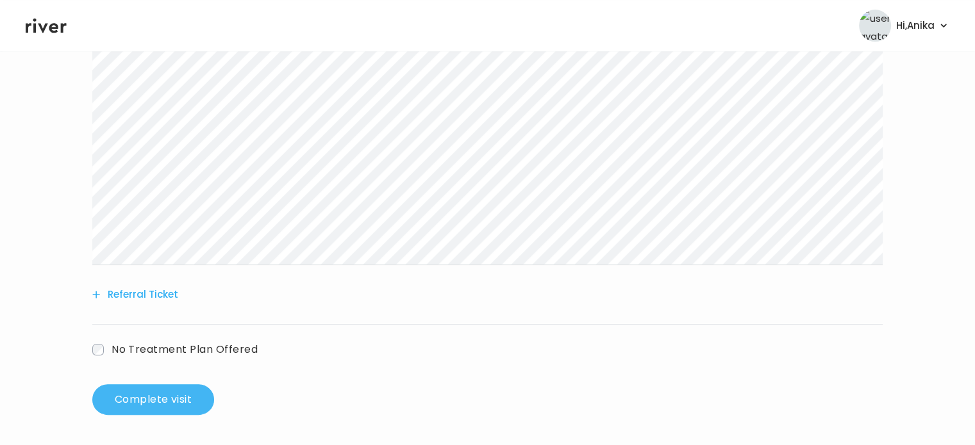
click at [176, 402] on button "Complete visit" at bounding box center [153, 399] width 122 height 31
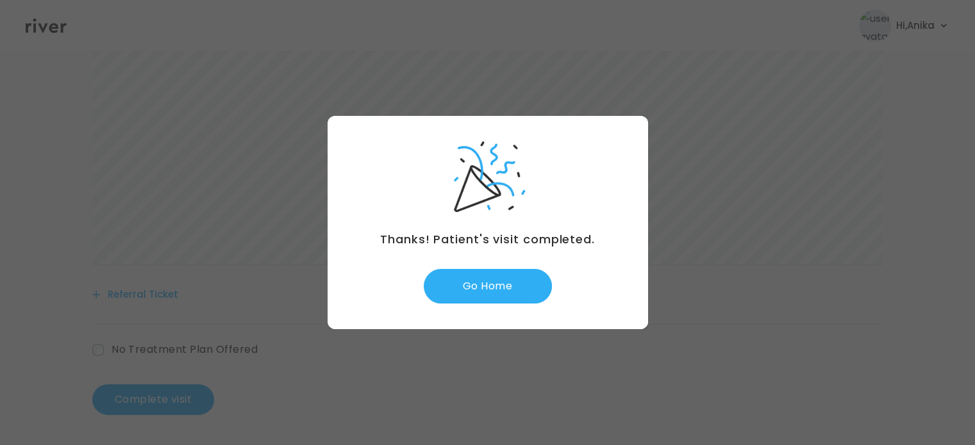
click at [479, 305] on div "Thanks! Patient's visit completed. Go Home" at bounding box center [487, 222] width 320 height 213
click at [477, 292] on button "Go Home" at bounding box center [488, 286] width 128 height 35
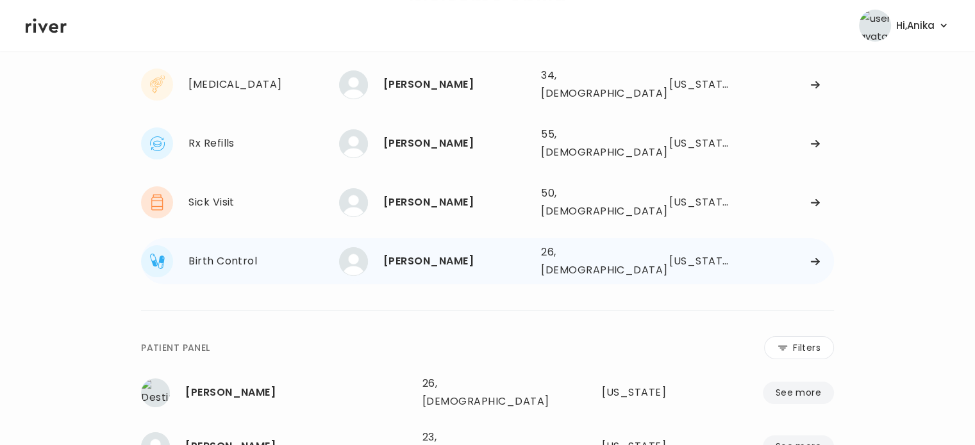
scroll to position [66, 0]
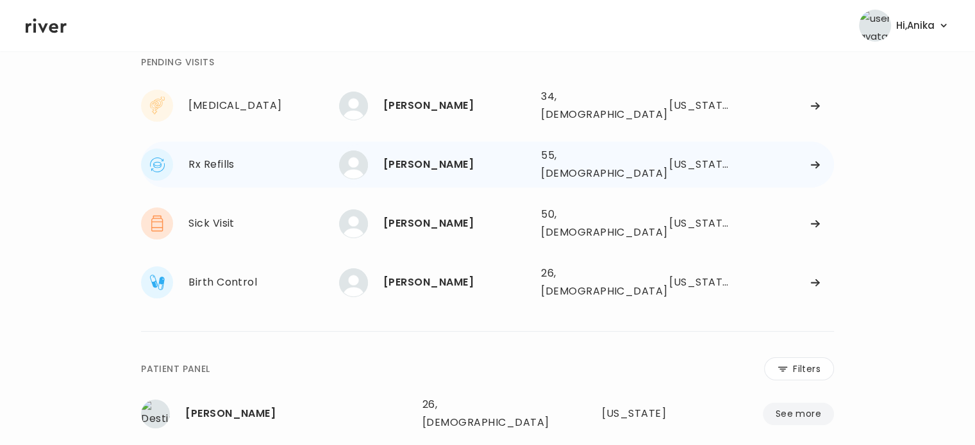
click at [427, 156] on div "[PERSON_NAME]" at bounding box center [456, 165] width 147 height 18
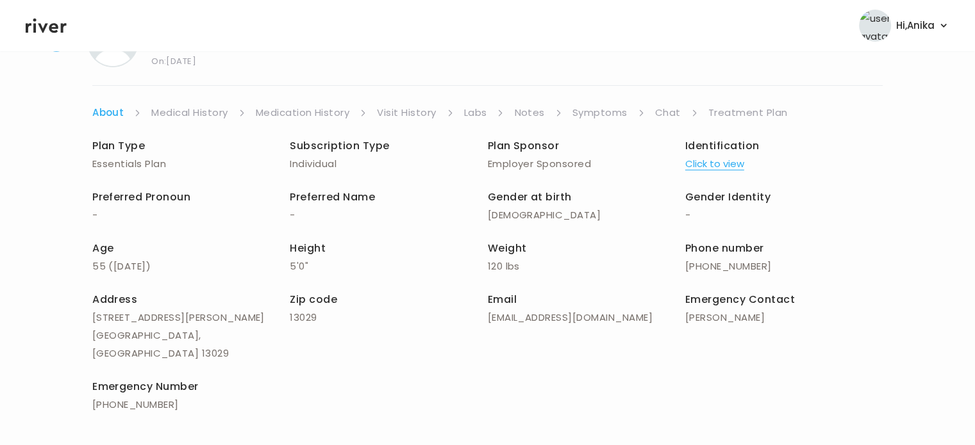
click at [674, 104] on link "Chat" at bounding box center [668, 113] width 26 height 18
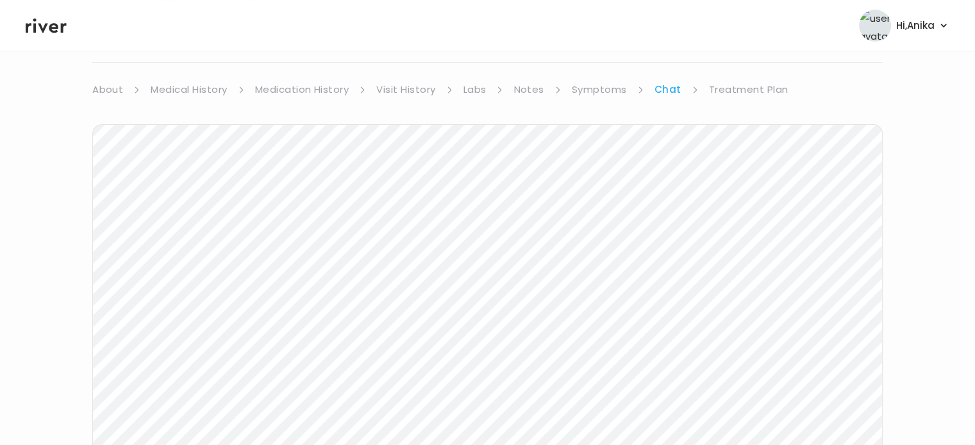
scroll to position [10, 0]
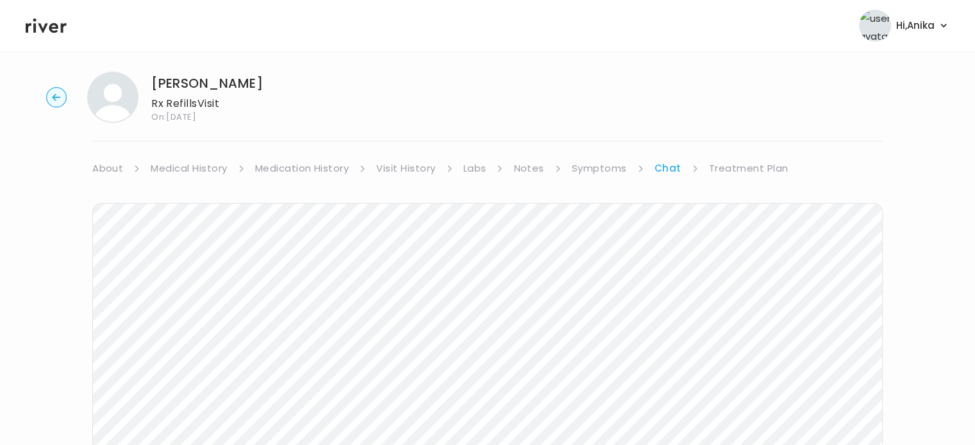
click at [114, 169] on link "About" at bounding box center [107, 169] width 31 height 18
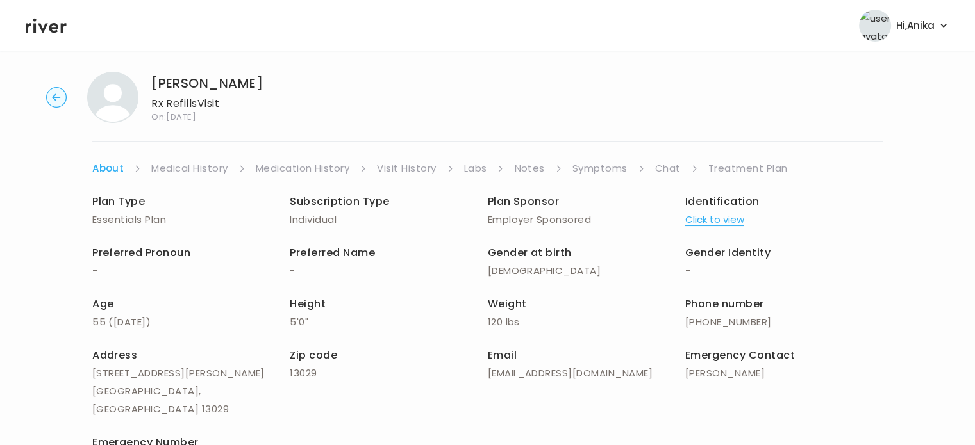
click at [55, 98] on circle "button" at bounding box center [57, 98] width 20 height 20
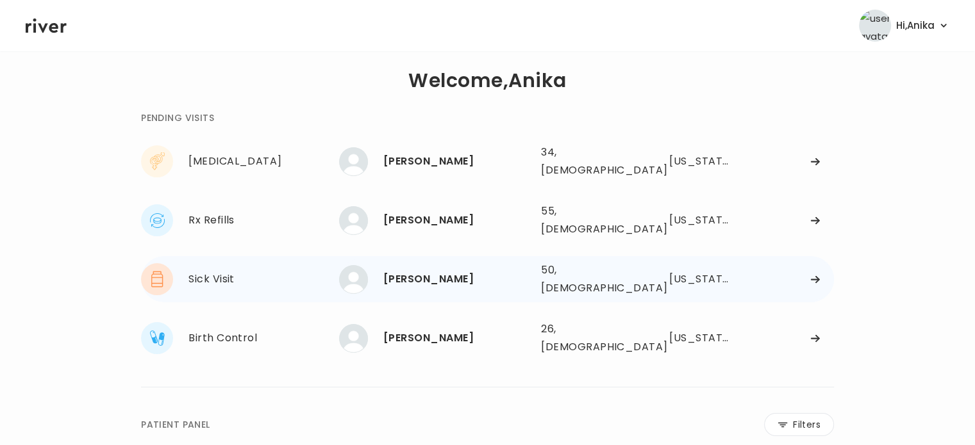
click at [473, 270] on div "Anitra Mayweather" at bounding box center [456, 279] width 147 height 18
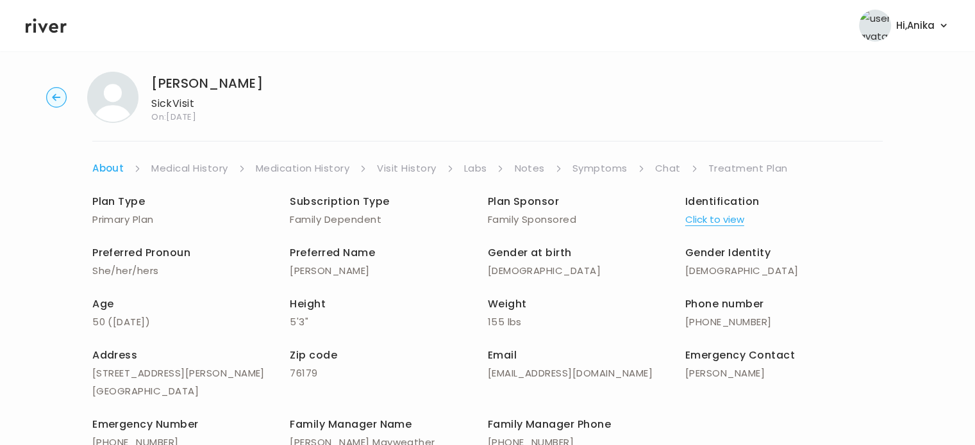
click at [736, 165] on link "Treatment Plan" at bounding box center [747, 169] width 79 height 18
click at [584, 166] on link "Symptoms" at bounding box center [599, 169] width 55 height 18
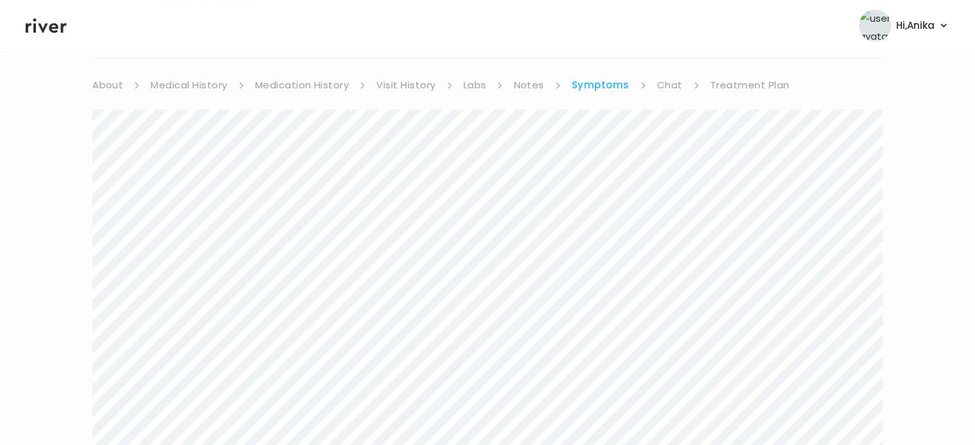
scroll to position [100, 0]
click at [204, 80] on link "Medical History" at bounding box center [189, 79] width 76 height 18
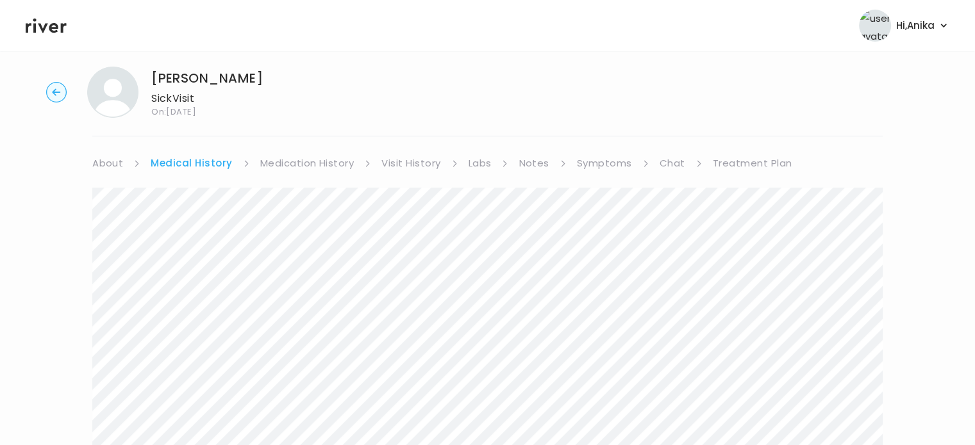
scroll to position [15, 0]
click at [602, 162] on link "Symptoms" at bounding box center [604, 163] width 55 height 18
click at [623, 107] on div "Anitra Mayweather Sick Visit On: 23 Sep 2025" at bounding box center [488, 92] width 934 height 51
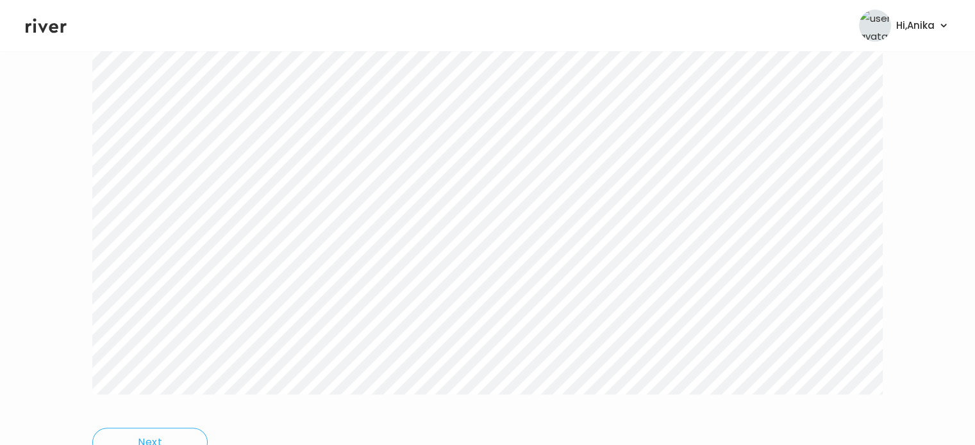
scroll to position [282, 0]
click at [54, 32] on icon at bounding box center [46, 26] width 41 height 15
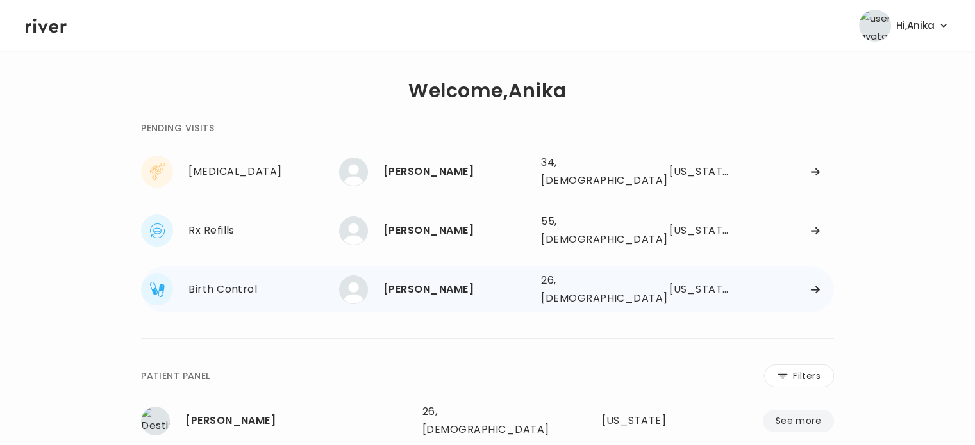
click at [425, 281] on div "HIRA KHAN" at bounding box center [456, 290] width 147 height 18
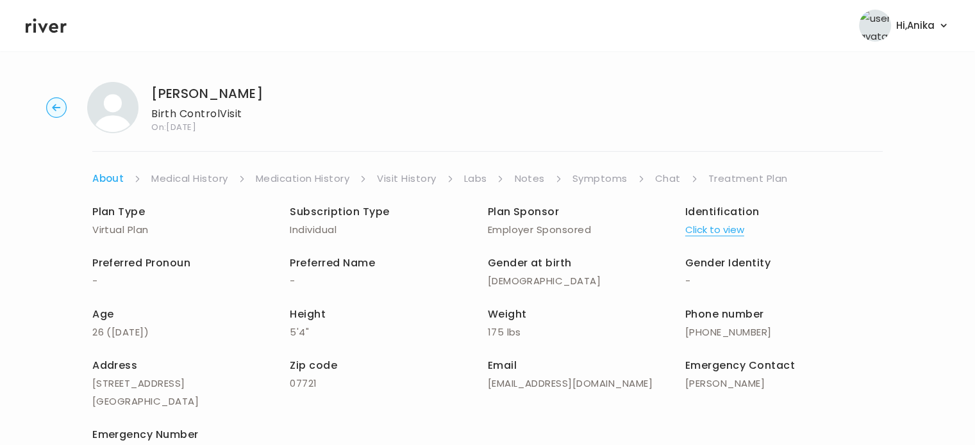
click at [735, 176] on link "Treatment Plan" at bounding box center [747, 179] width 79 height 18
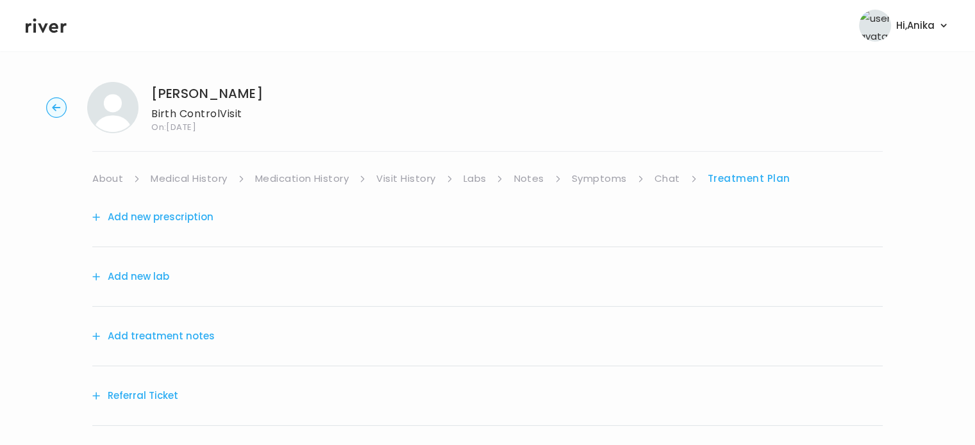
click at [187, 341] on button "Add treatment notes" at bounding box center [153, 336] width 122 height 18
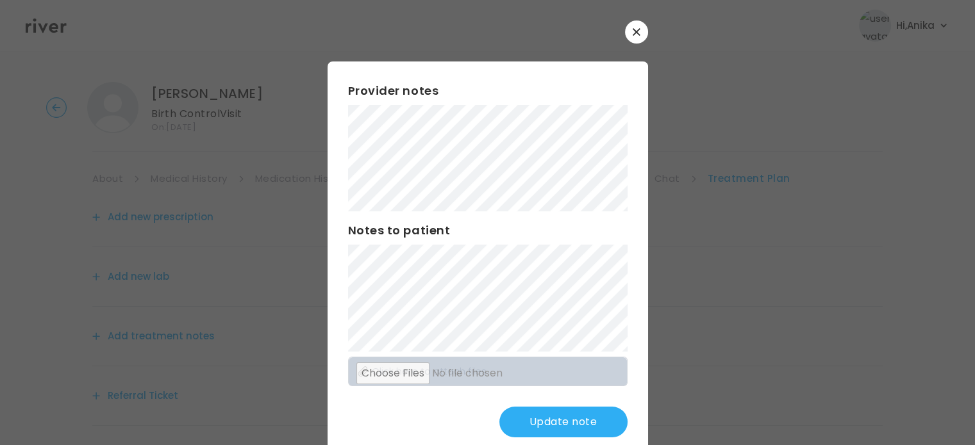
click at [555, 422] on button "Update note" at bounding box center [563, 422] width 128 height 31
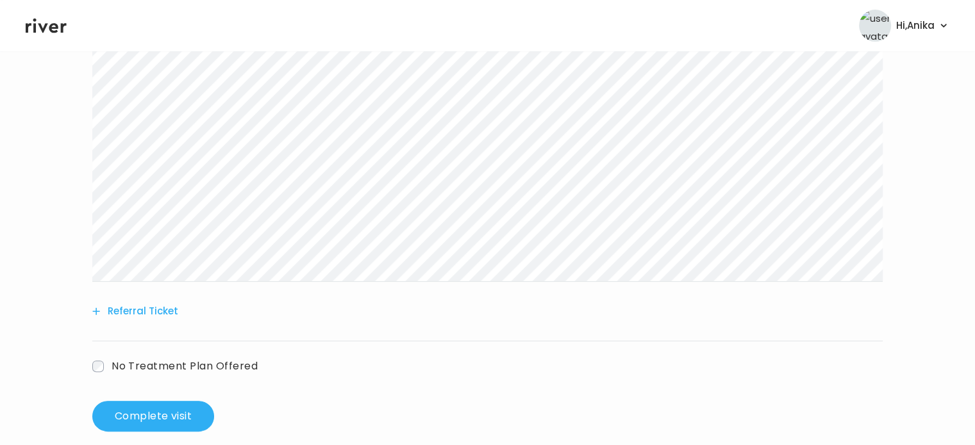
scroll to position [323, 0]
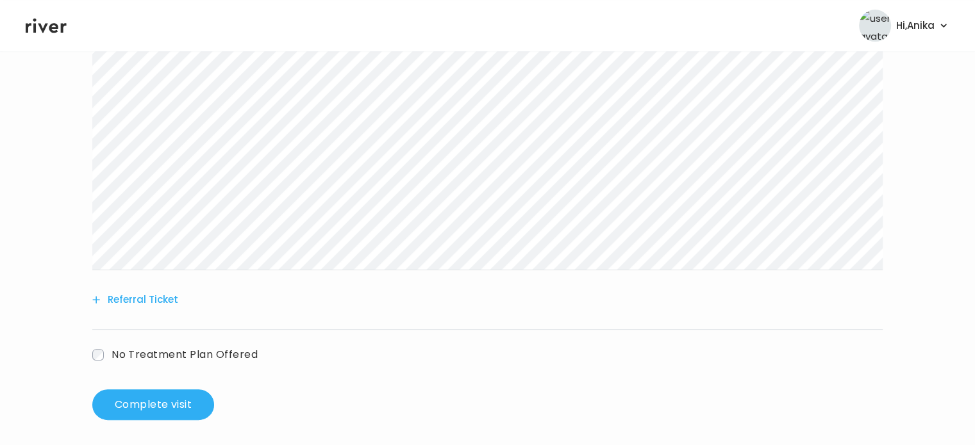
click at [105, 348] on label "No Treatment Plan Offered" at bounding box center [174, 354] width 165 height 19
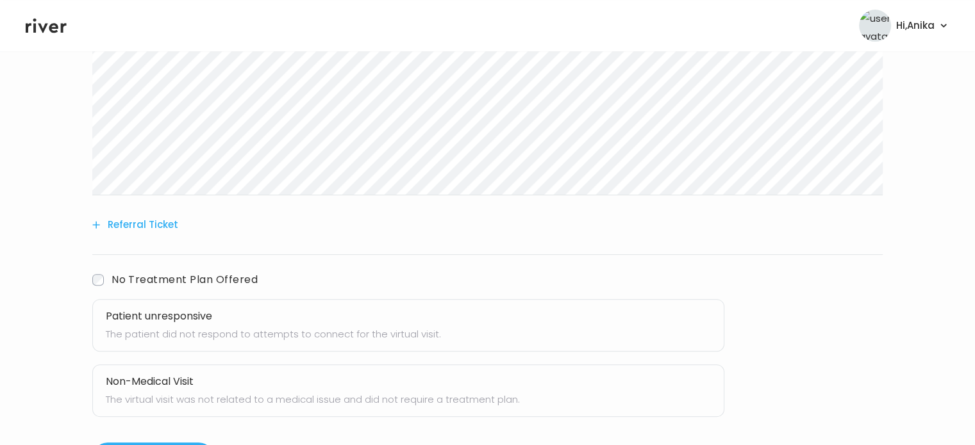
scroll to position [405, 0]
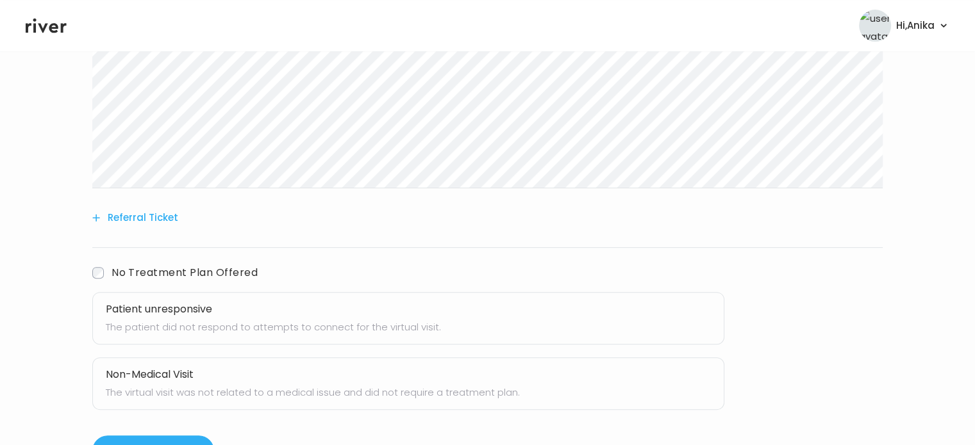
click at [349, 336] on button "Patient unresponsive The patient did not respond to attempts to connect for the…" at bounding box center [408, 318] width 632 height 53
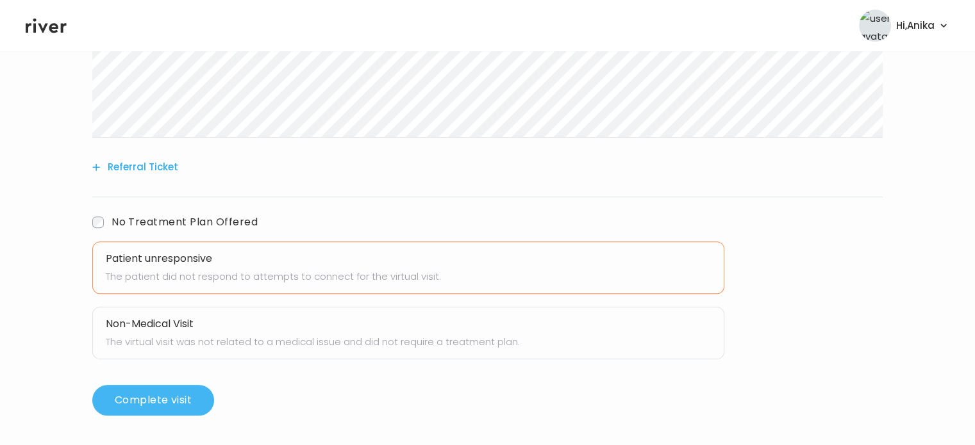
click at [154, 398] on button "Complete visit" at bounding box center [153, 400] width 122 height 31
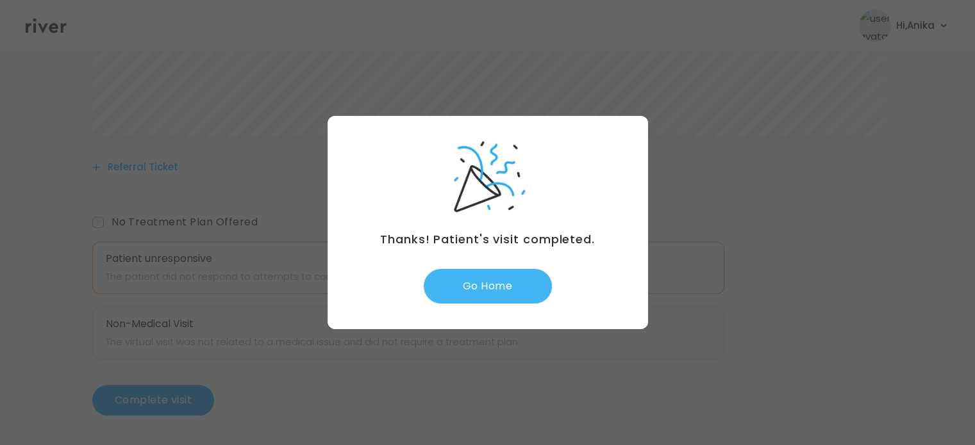
click at [493, 286] on button "Go Home" at bounding box center [488, 286] width 128 height 35
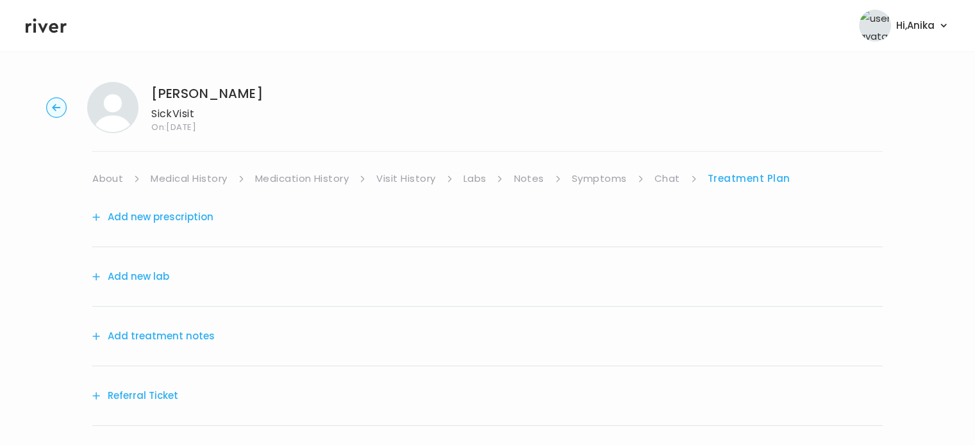
click at [146, 334] on button "Add treatment notes" at bounding box center [153, 336] width 122 height 18
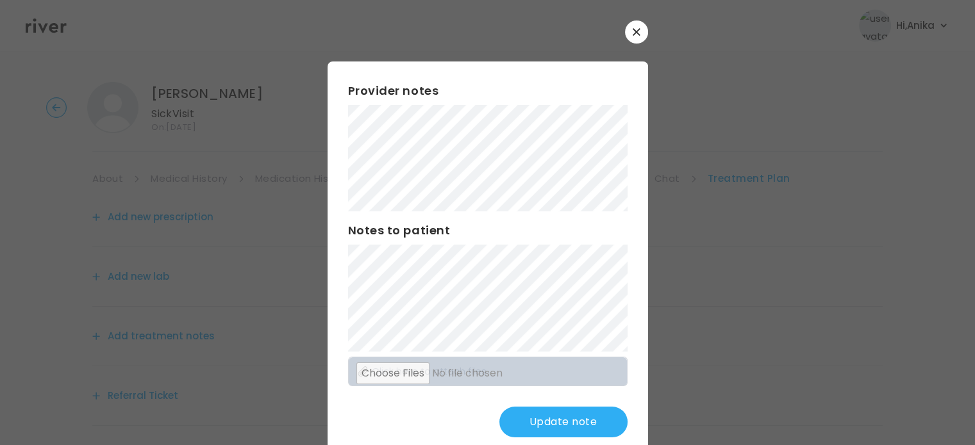
click at [37, 215] on div at bounding box center [487, 222] width 975 height 445
click at [309, 154] on div "​ Provider notes Notes to patient Click here to attach files Update note" at bounding box center [487, 239] width 975 height 479
click at [531, 424] on button "Update note" at bounding box center [563, 422] width 128 height 31
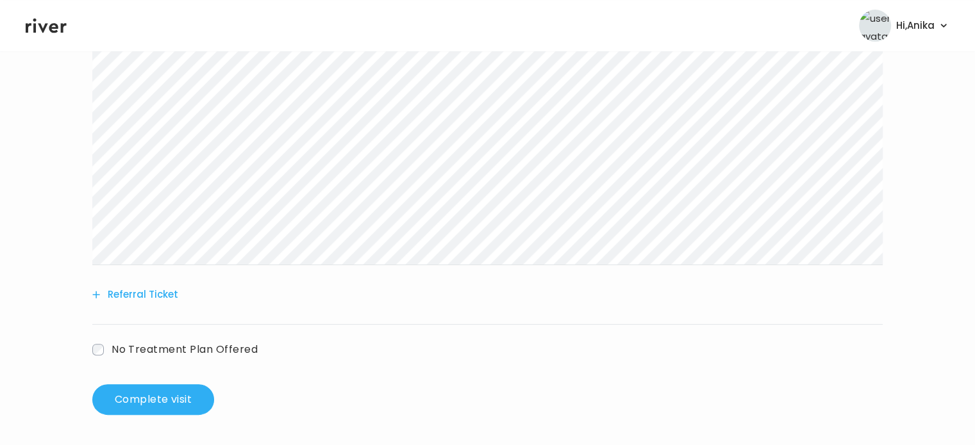
click at [157, 293] on button "Referral Ticket" at bounding box center [135, 295] width 86 height 18
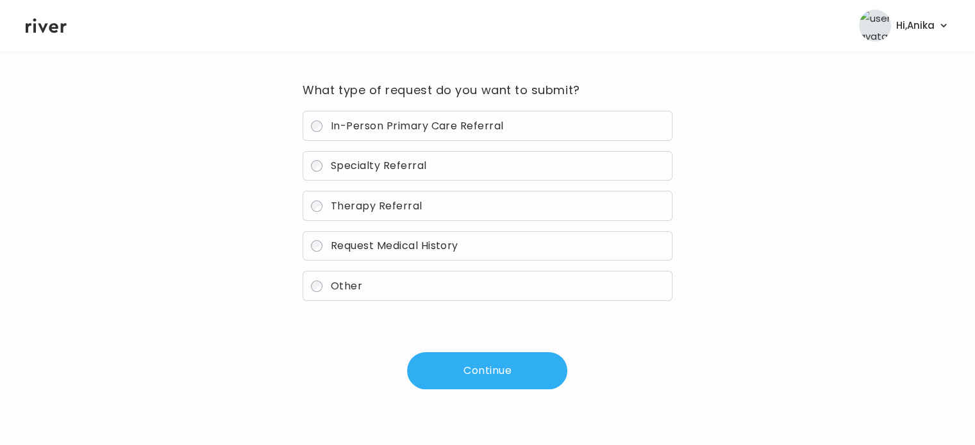
click at [393, 165] on span "Specialty Referral" at bounding box center [379, 165] width 96 height 15
click at [490, 374] on button "Continue" at bounding box center [487, 370] width 160 height 37
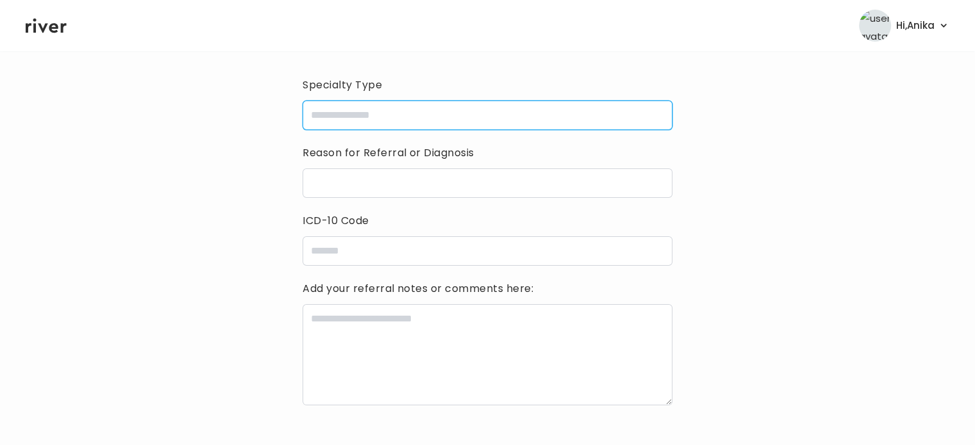
click at [446, 121] on input "specialtyType" at bounding box center [486, 115] width 369 height 29
type input "******"
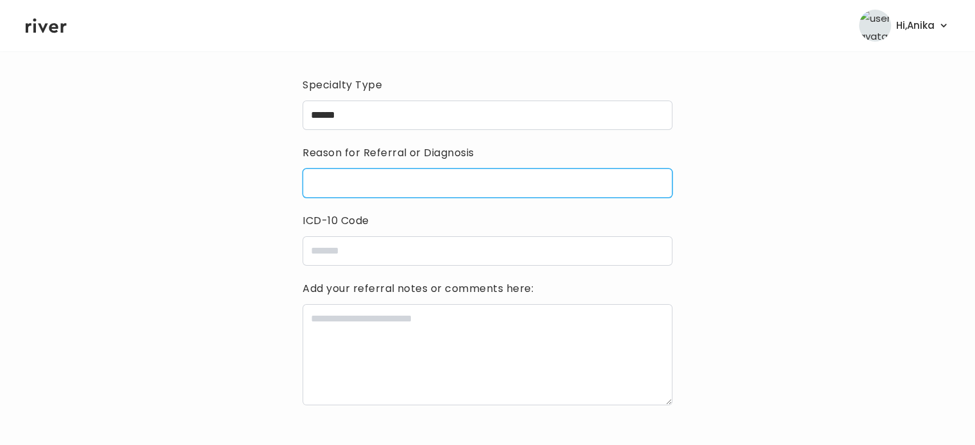
click at [382, 192] on input "reasonForReferral" at bounding box center [486, 183] width 369 height 29
type input "**********"
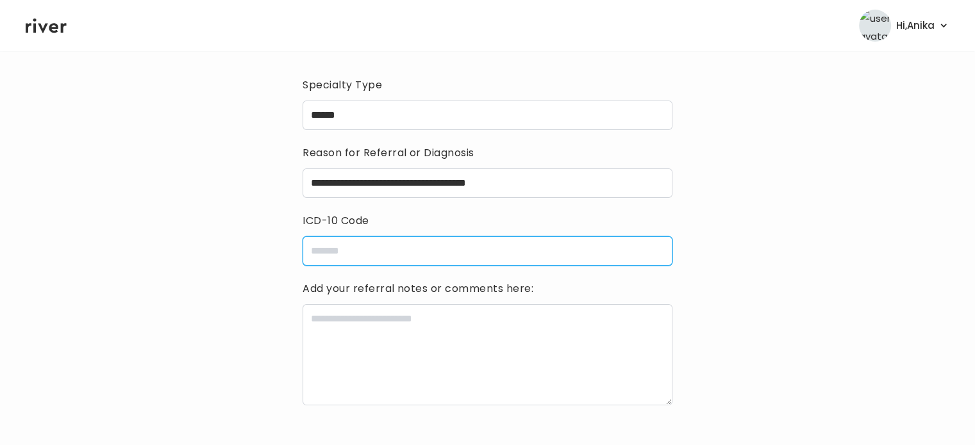
click at [356, 251] on input "icdCode" at bounding box center [486, 250] width 369 height 29
type input "*****"
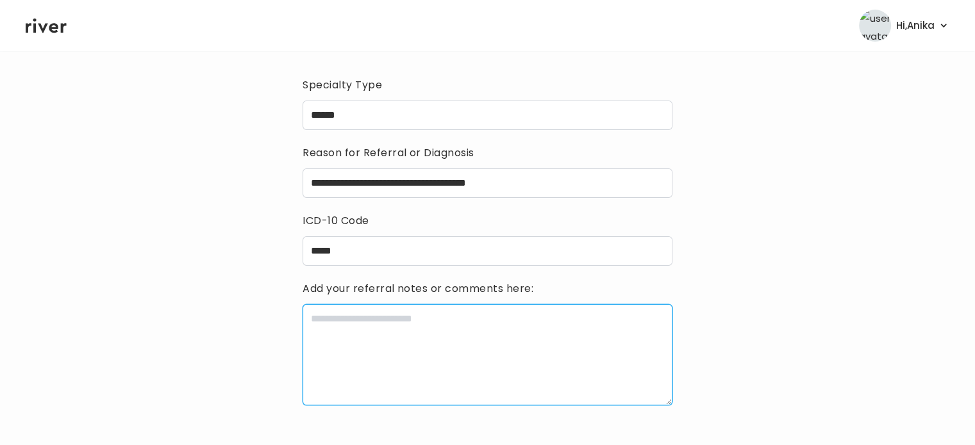
click at [359, 321] on textarea at bounding box center [486, 354] width 369 height 101
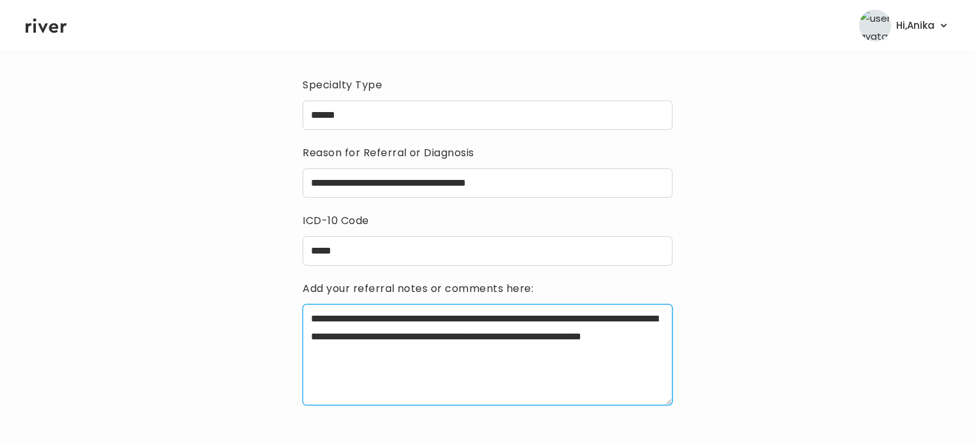
scroll to position [186, 0]
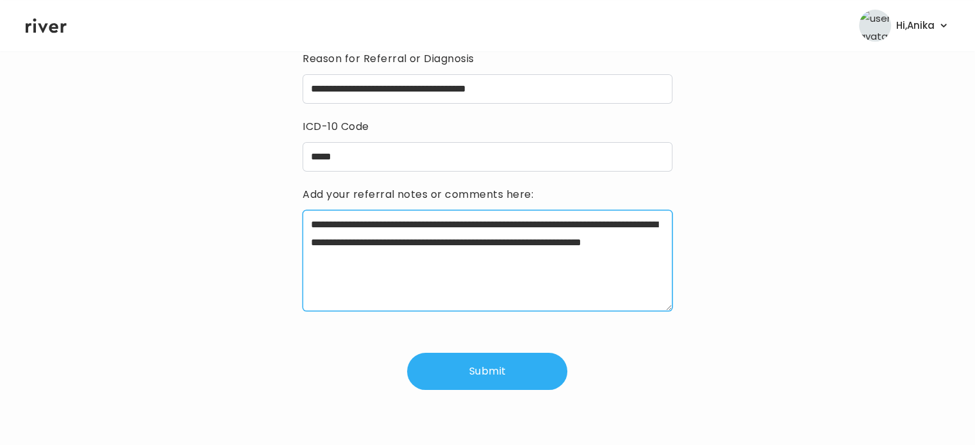
type textarea "**********"
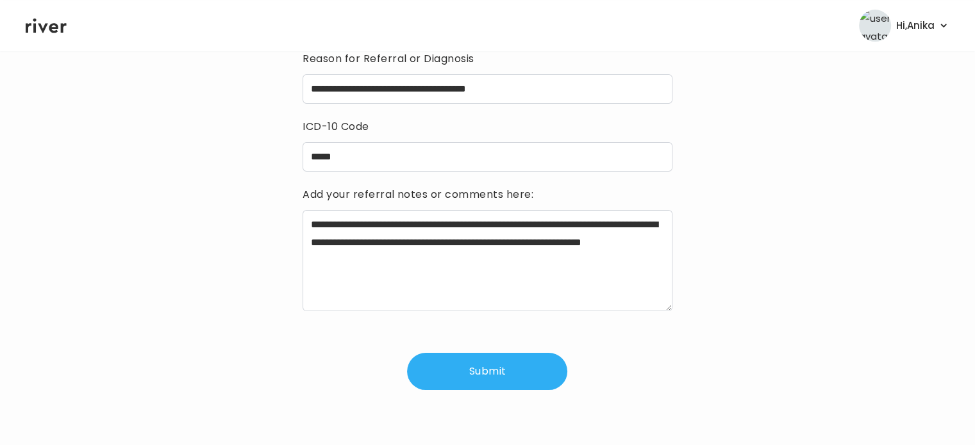
click at [495, 371] on button "Submit" at bounding box center [487, 371] width 160 height 37
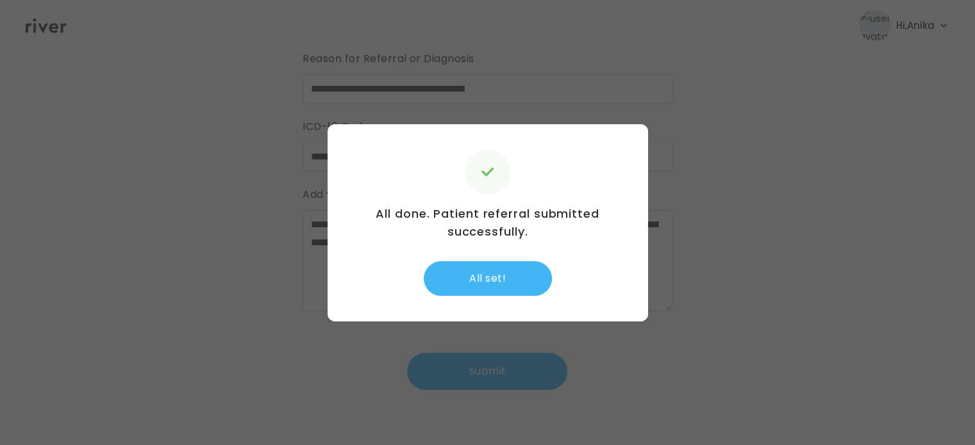
click at [509, 267] on button "All set!" at bounding box center [488, 278] width 128 height 35
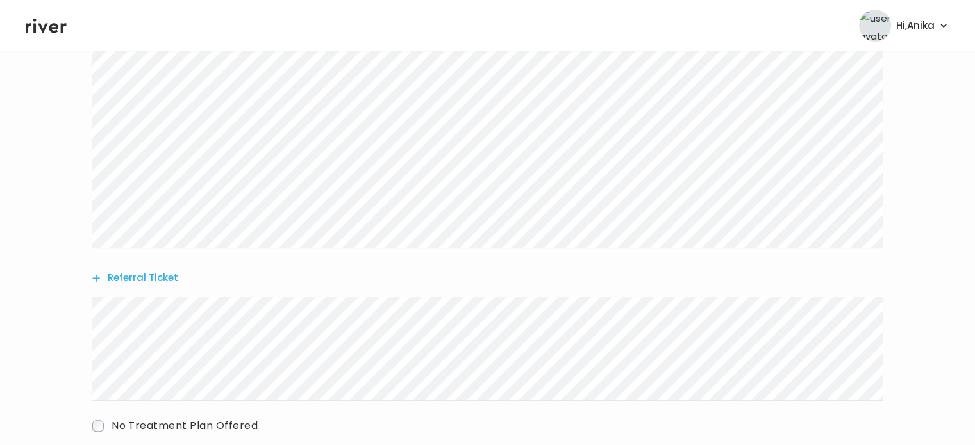
scroll to position [421, 0]
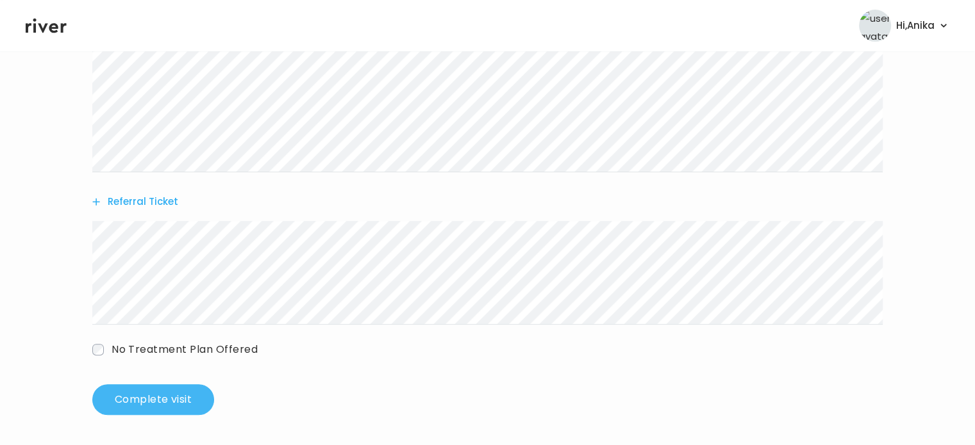
click at [133, 403] on button "Complete visit" at bounding box center [153, 399] width 122 height 31
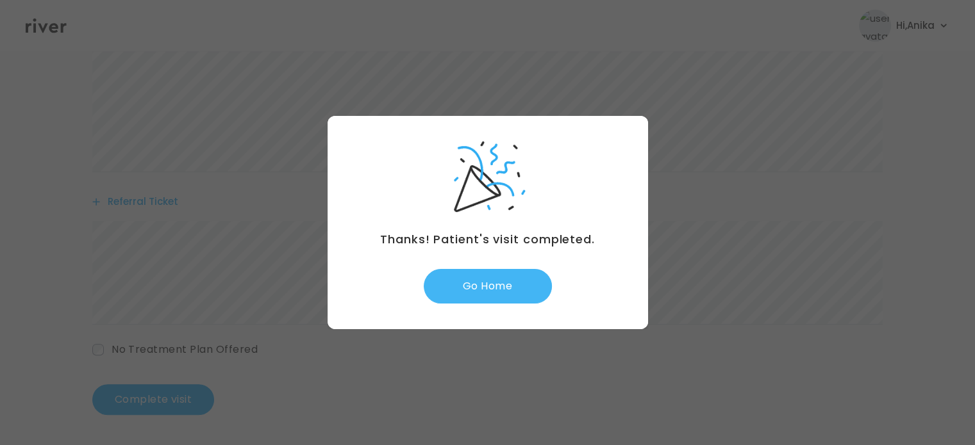
click at [502, 302] on button "Go Home" at bounding box center [488, 286] width 128 height 35
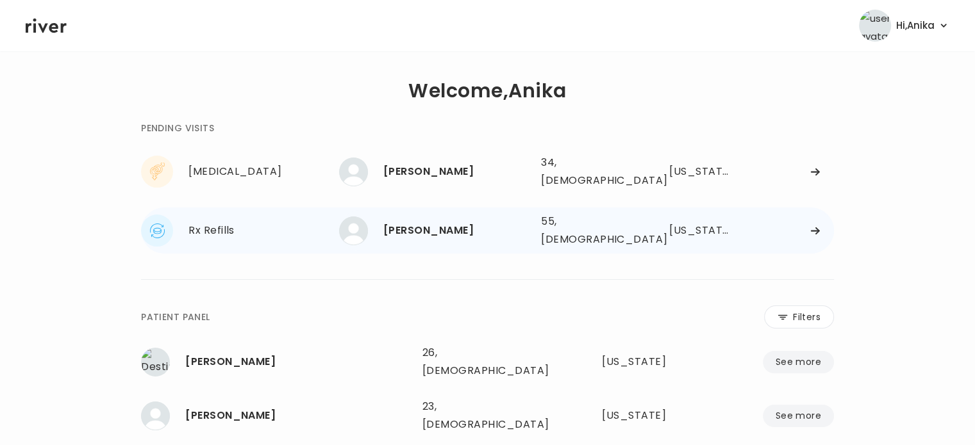
click at [438, 232] on div "[PERSON_NAME] 55, [DEMOGRAPHIC_DATA] See more" at bounding box center [435, 231] width 192 height 29
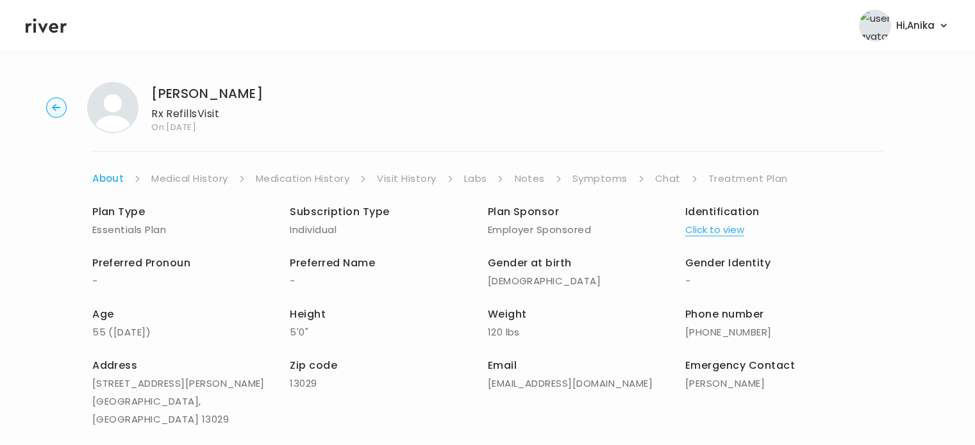
click at [659, 179] on link "Chat" at bounding box center [668, 179] width 26 height 18
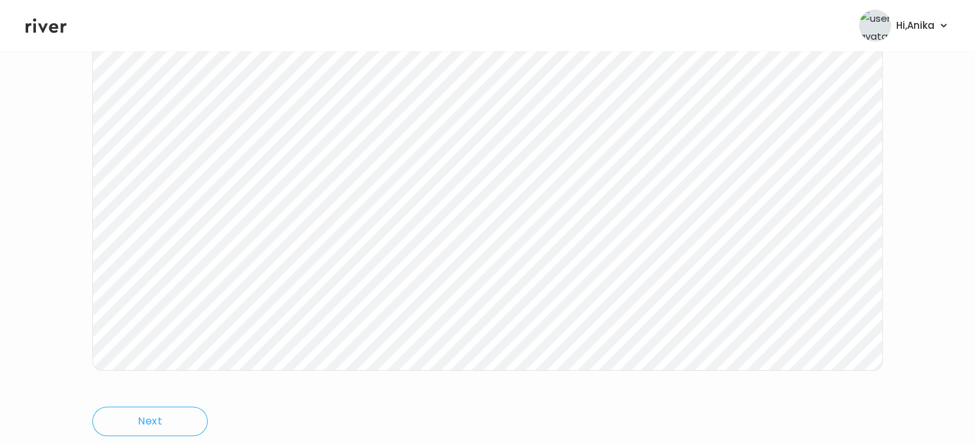
scroll to position [266, 0]
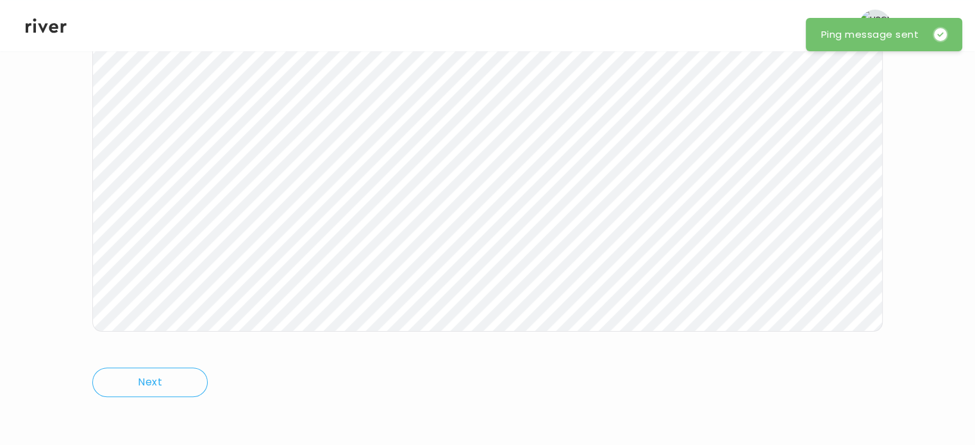
click at [43, 32] on icon at bounding box center [46, 26] width 41 height 15
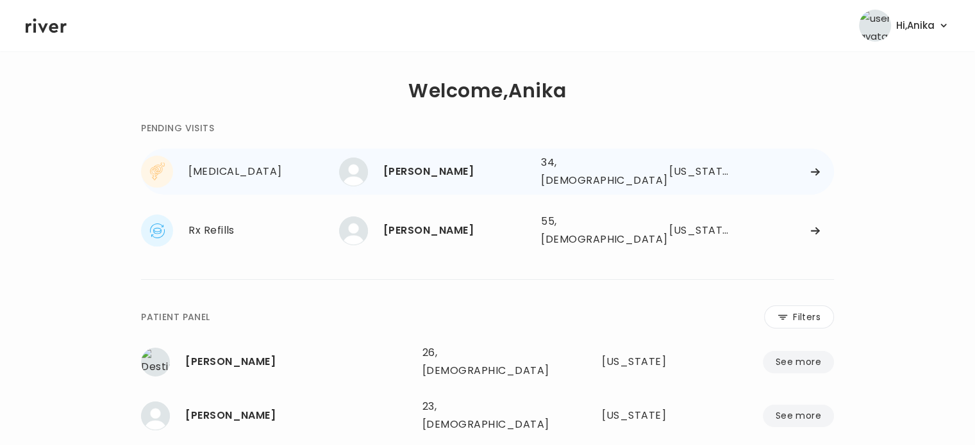
click at [454, 174] on div "[PERSON_NAME]" at bounding box center [456, 172] width 147 height 18
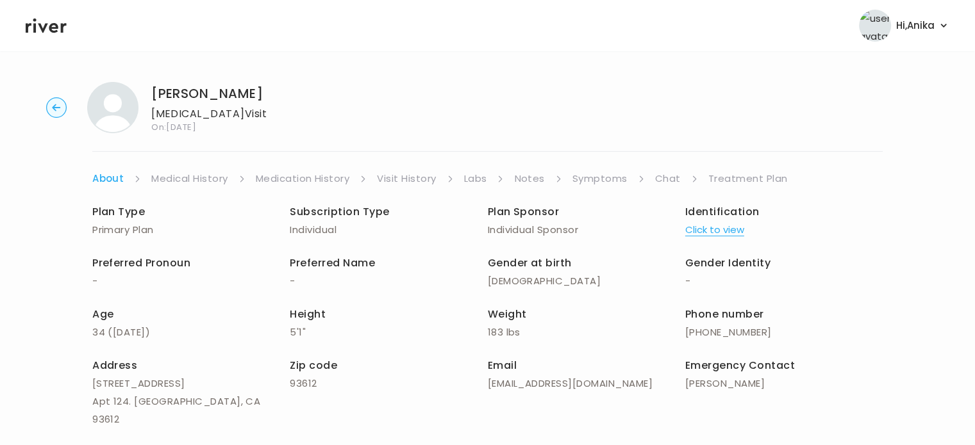
click at [658, 176] on link "Chat" at bounding box center [668, 179] width 26 height 18
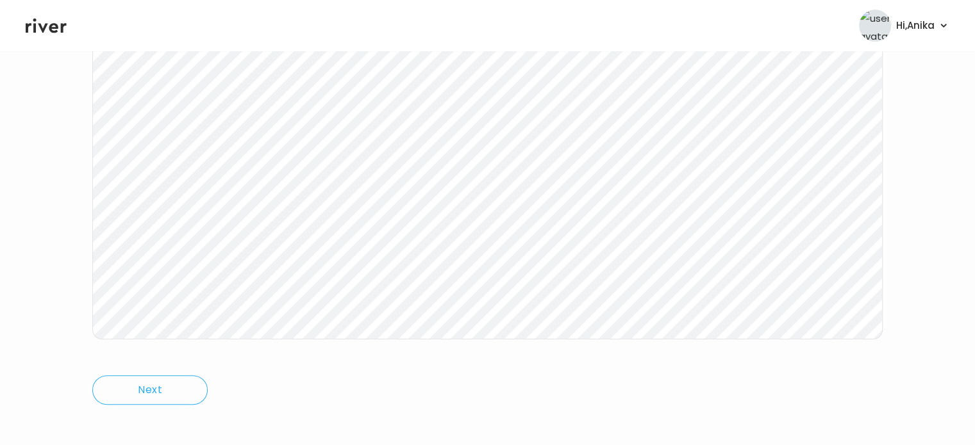
scroll to position [266, 0]
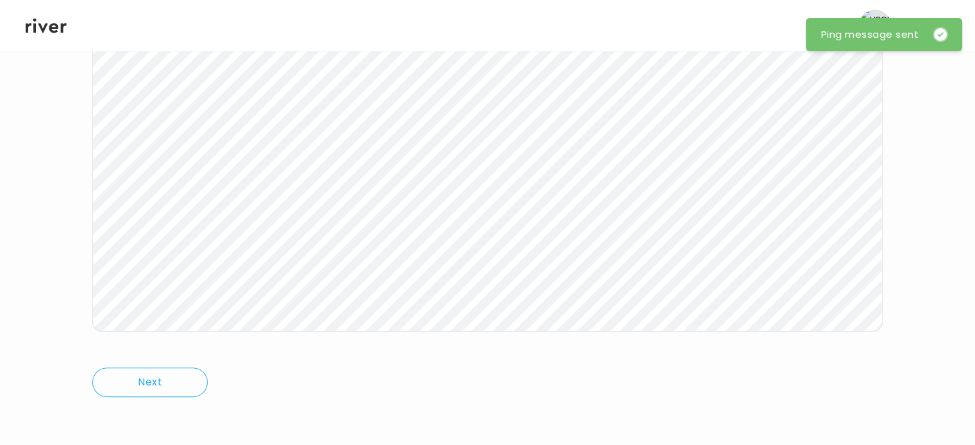
click at [54, 22] on icon at bounding box center [46, 25] width 41 height 19
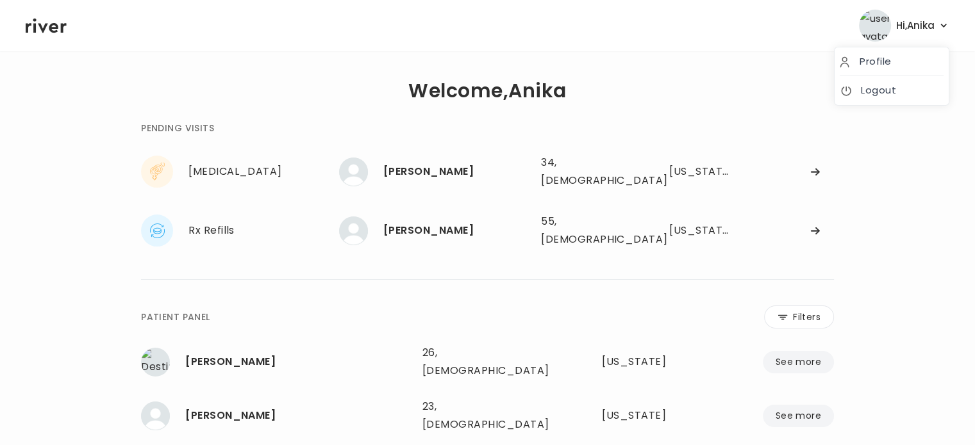
click at [909, 37] on button "Hi, Anika" at bounding box center [904, 26] width 90 height 32
click at [878, 82] on link "Logout" at bounding box center [891, 90] width 104 height 18
